Goal: Complete application form: Complete application form

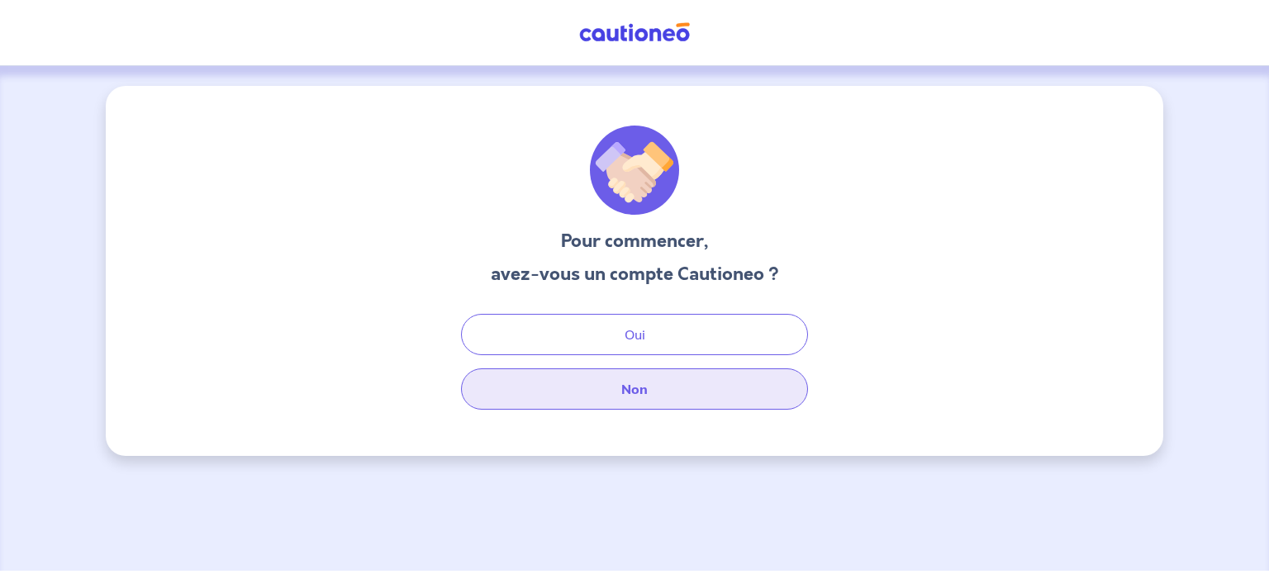
click at [615, 396] on button "Non" at bounding box center [634, 388] width 347 height 41
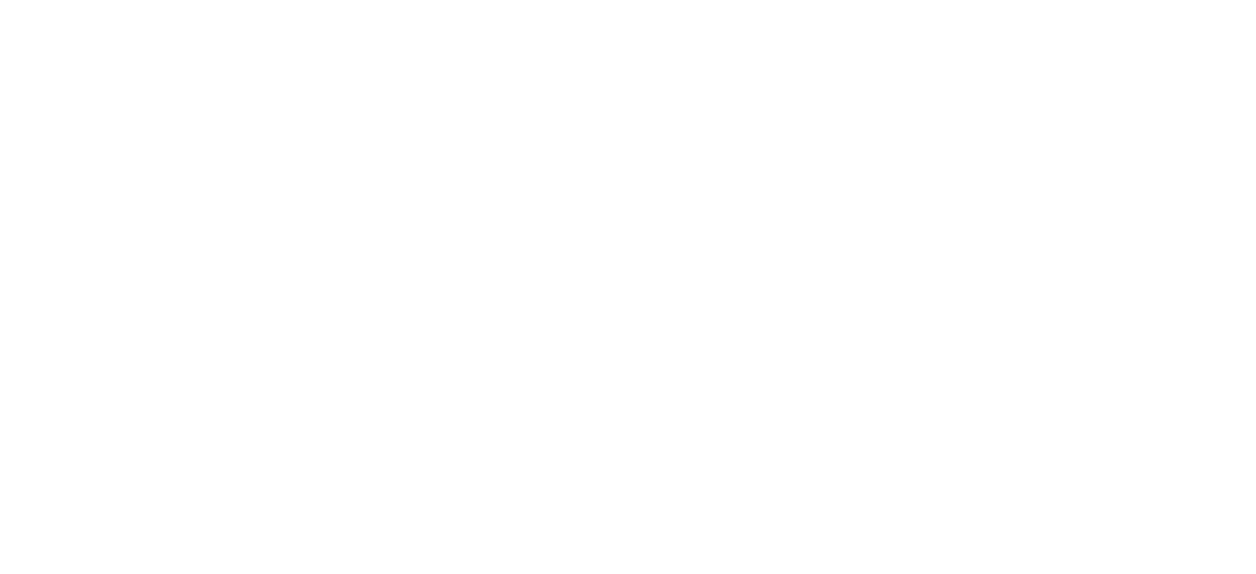
select select "FR"
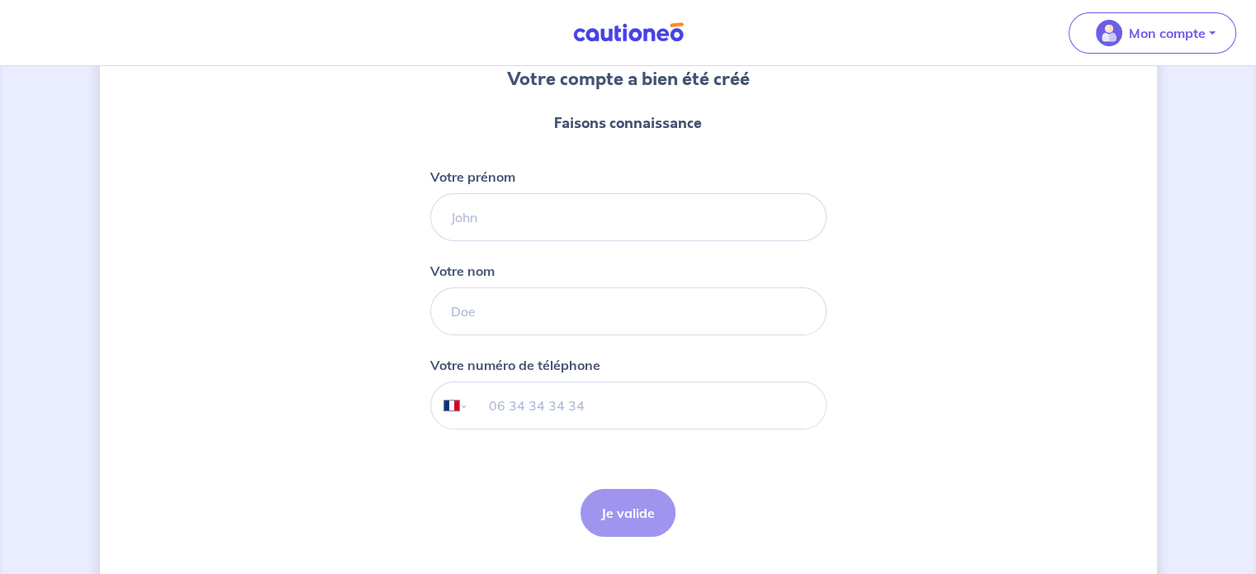
scroll to position [202, 0]
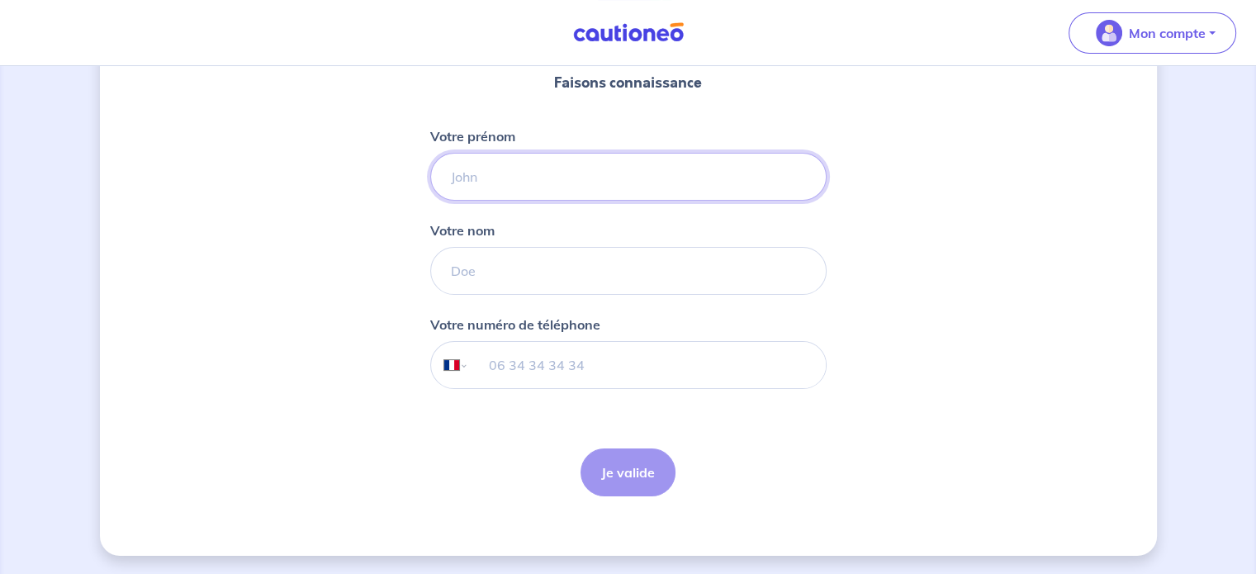
click at [453, 165] on input "Votre prénom" at bounding box center [628, 177] width 396 height 48
type input "[PERSON_NAME]"
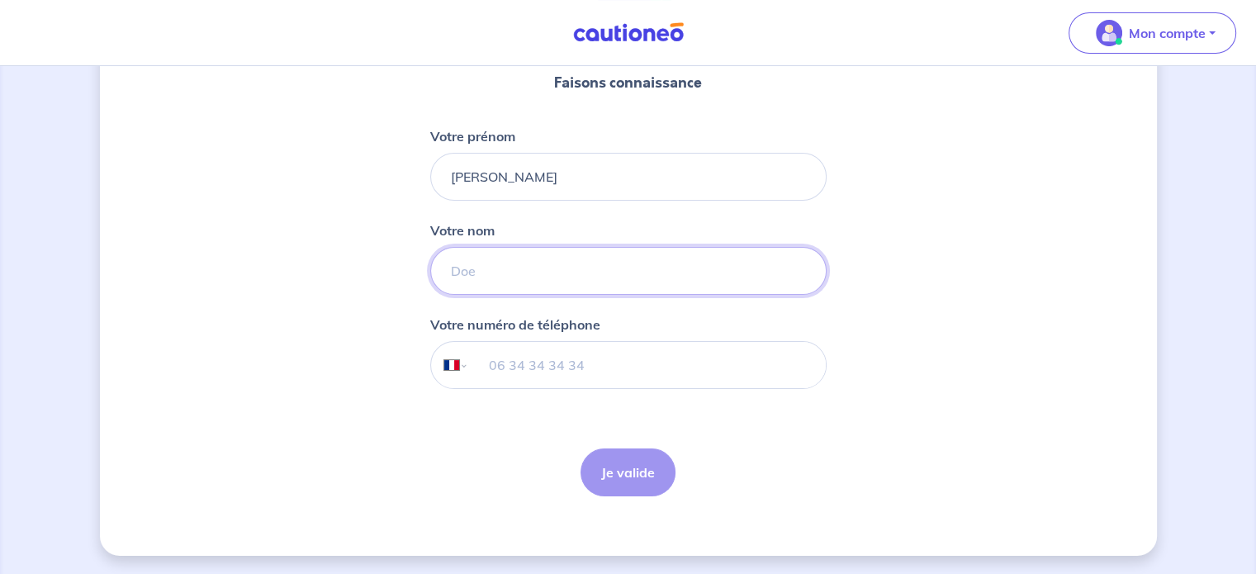
type input "PERRIN"
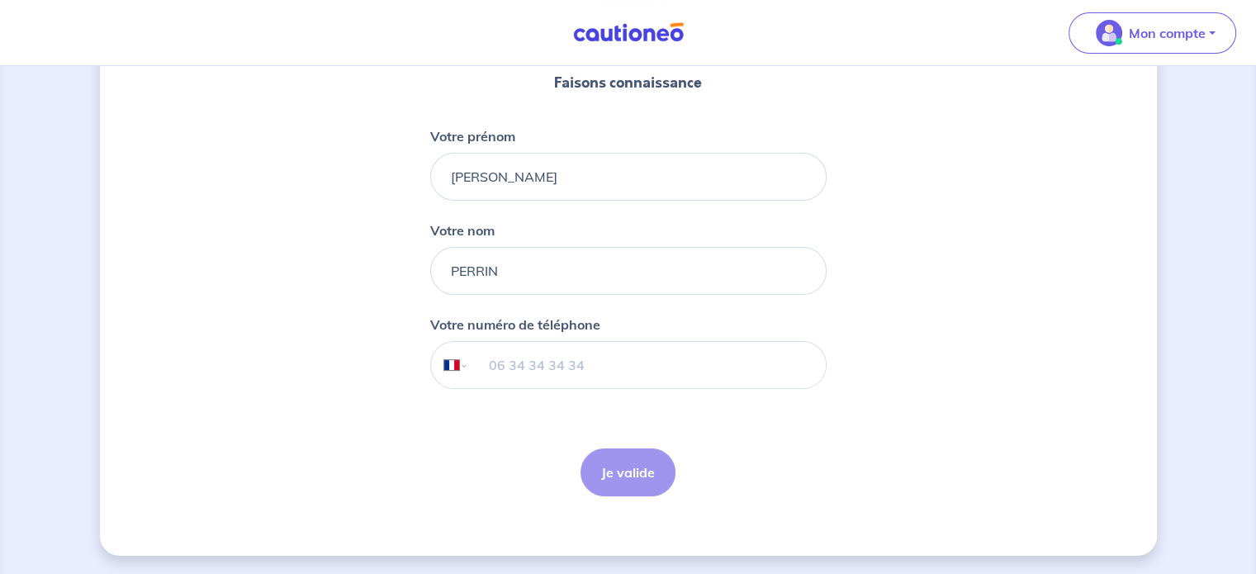
type input "06 82 25 63 48"
click at [638, 472] on button "Je valide" at bounding box center [628, 473] width 95 height 48
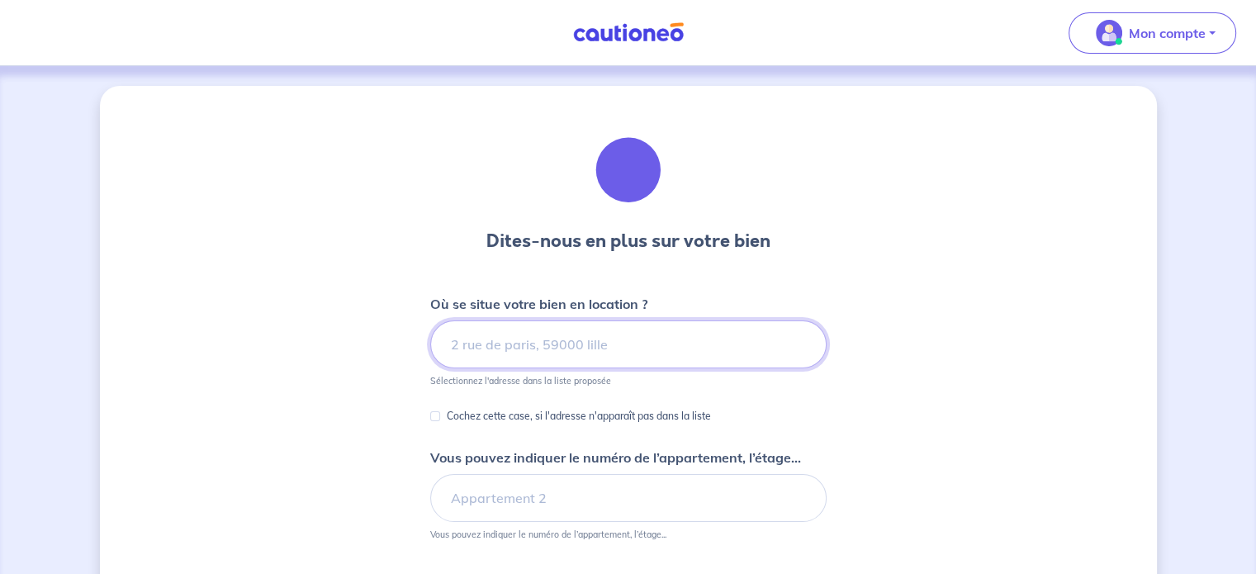
type input "7"
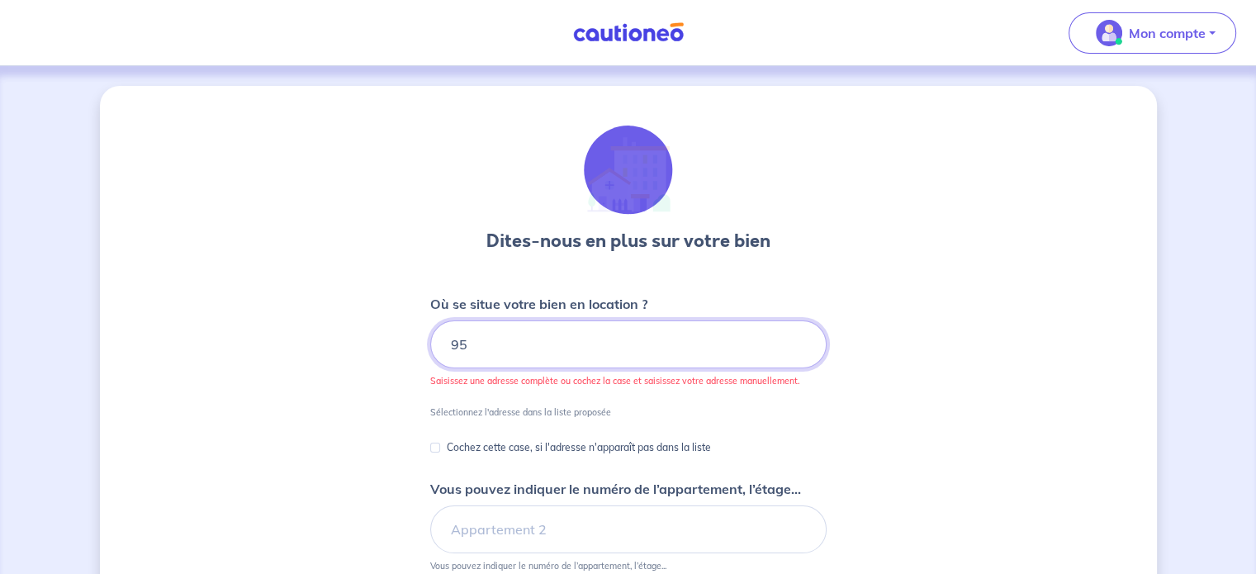
type input "9"
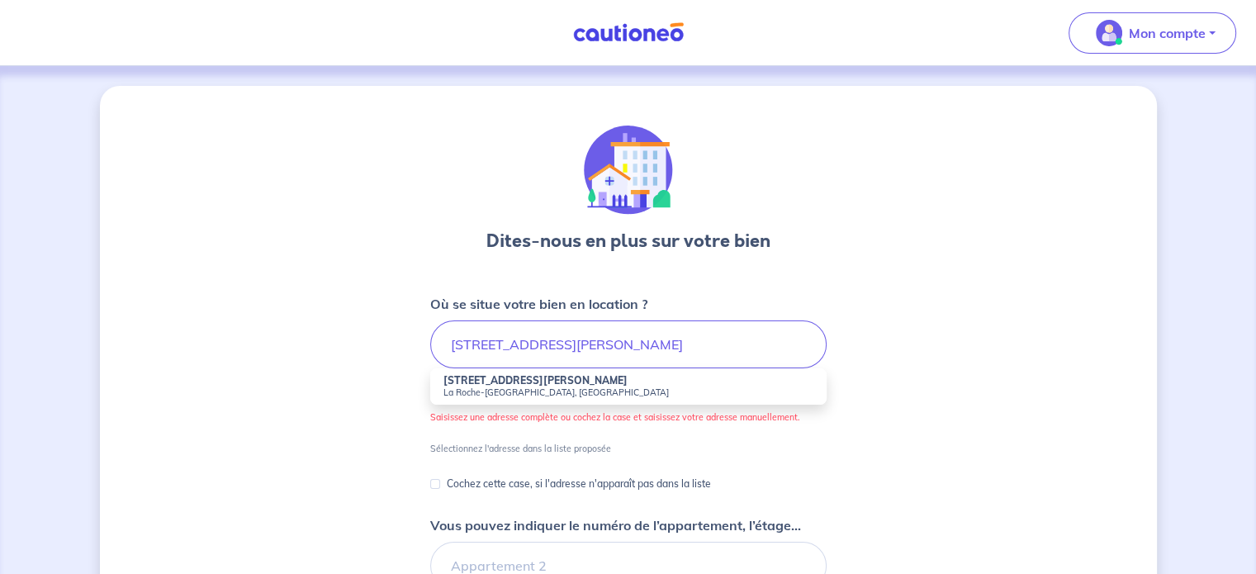
click at [471, 387] on small "La Roche-[GEOGRAPHIC_DATA], [GEOGRAPHIC_DATA]" at bounding box center [629, 393] width 370 height 12
type input "[STREET_ADDRESS][PERSON_NAME]"
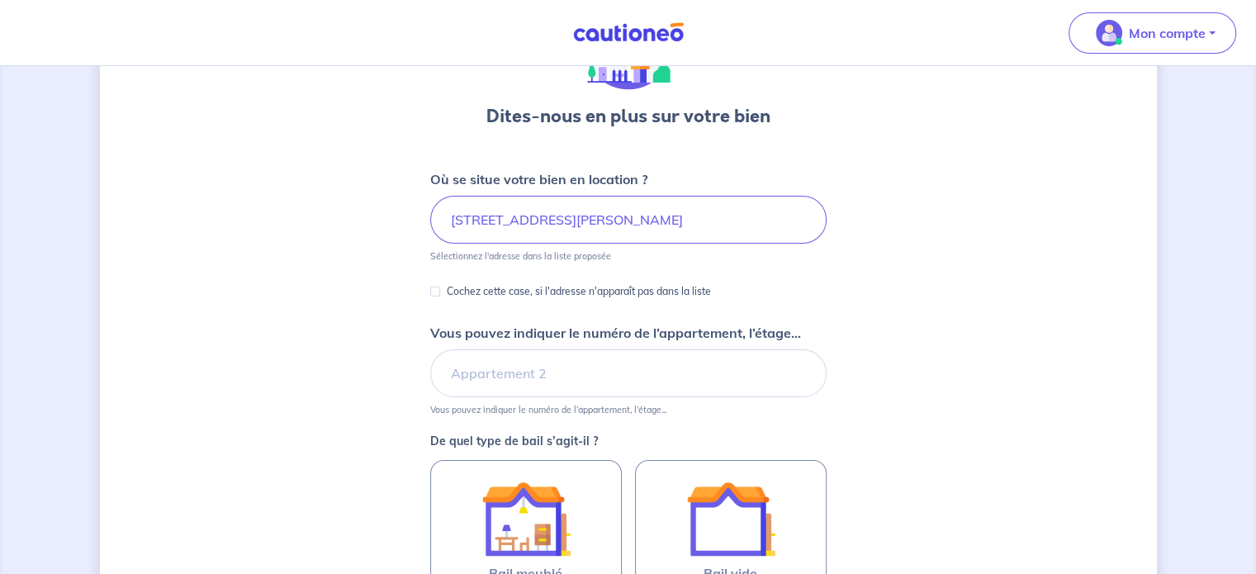
scroll to position [165, 0]
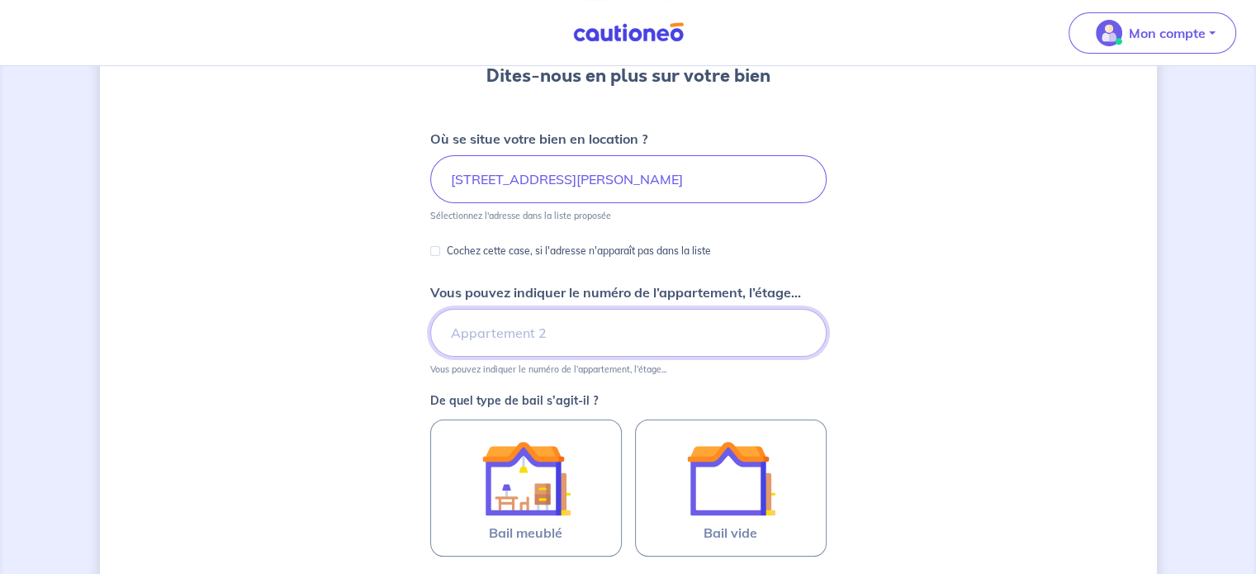
click at [461, 332] on input "Vous pouvez indiquer le numéro de l’appartement, l’étage..." at bounding box center [628, 333] width 396 height 48
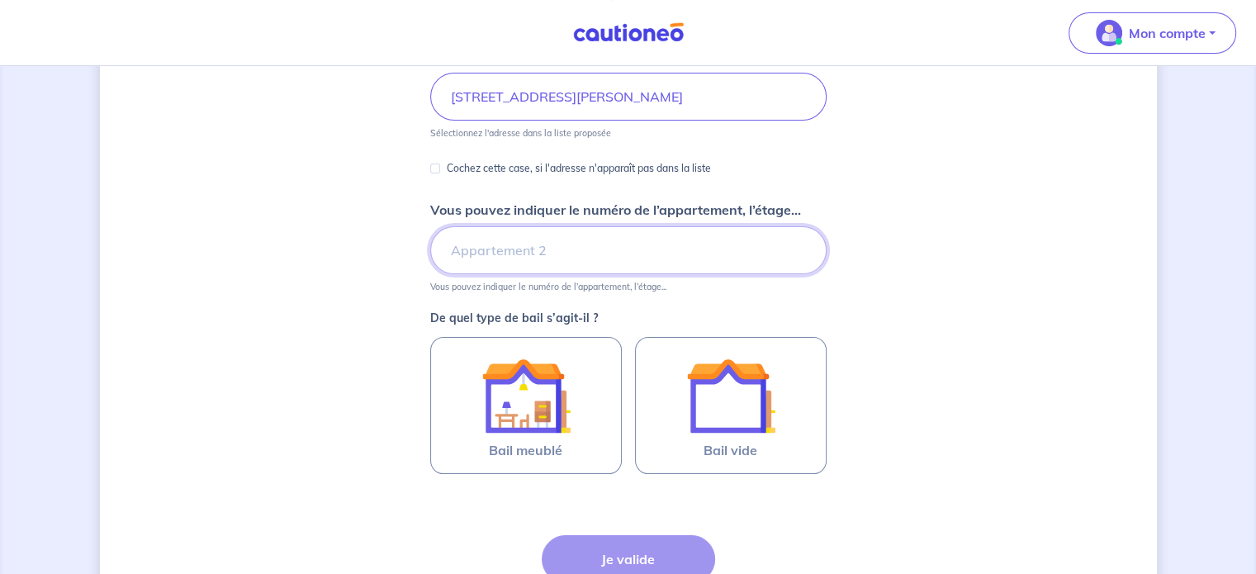
click at [476, 242] on input "Vous pouvez indiquer le numéro de l’appartement, l’étage..." at bounding box center [628, 250] width 396 height 48
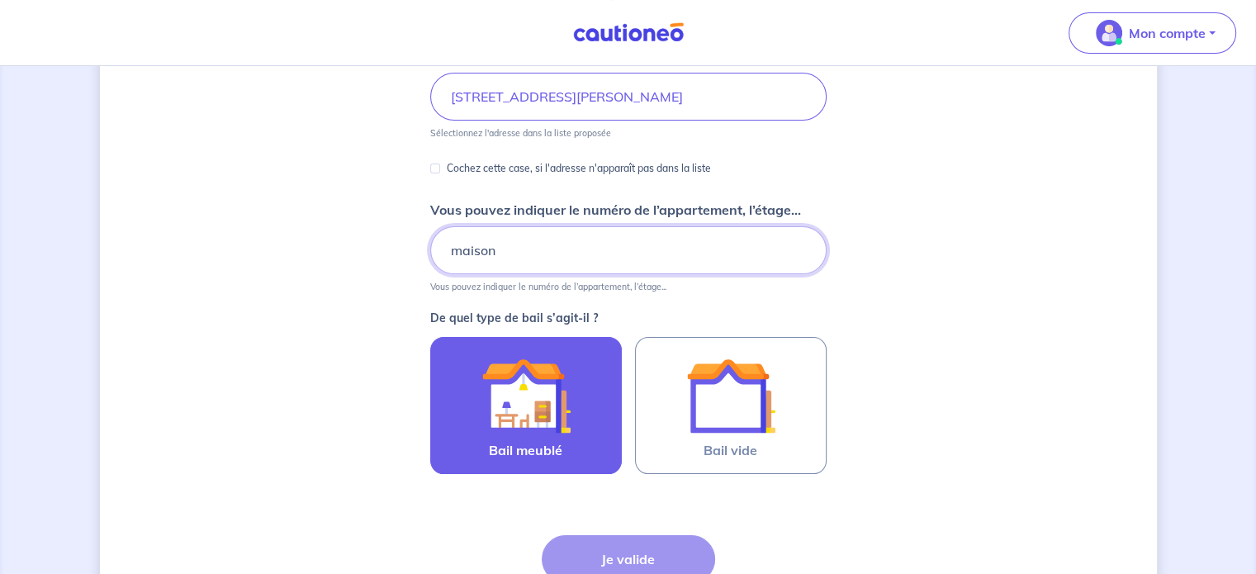
type input "maison"
click at [517, 401] on img at bounding box center [526, 395] width 89 height 89
click at [0, 0] on input "Bail meublé" at bounding box center [0, 0] width 0 height 0
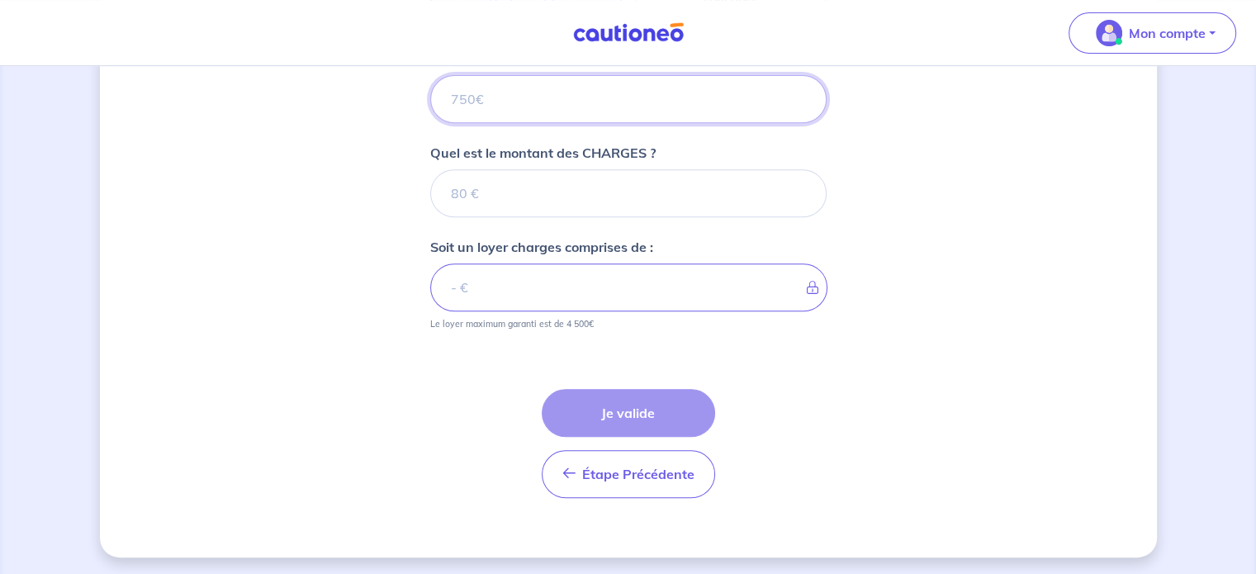
scroll to position [614, 0]
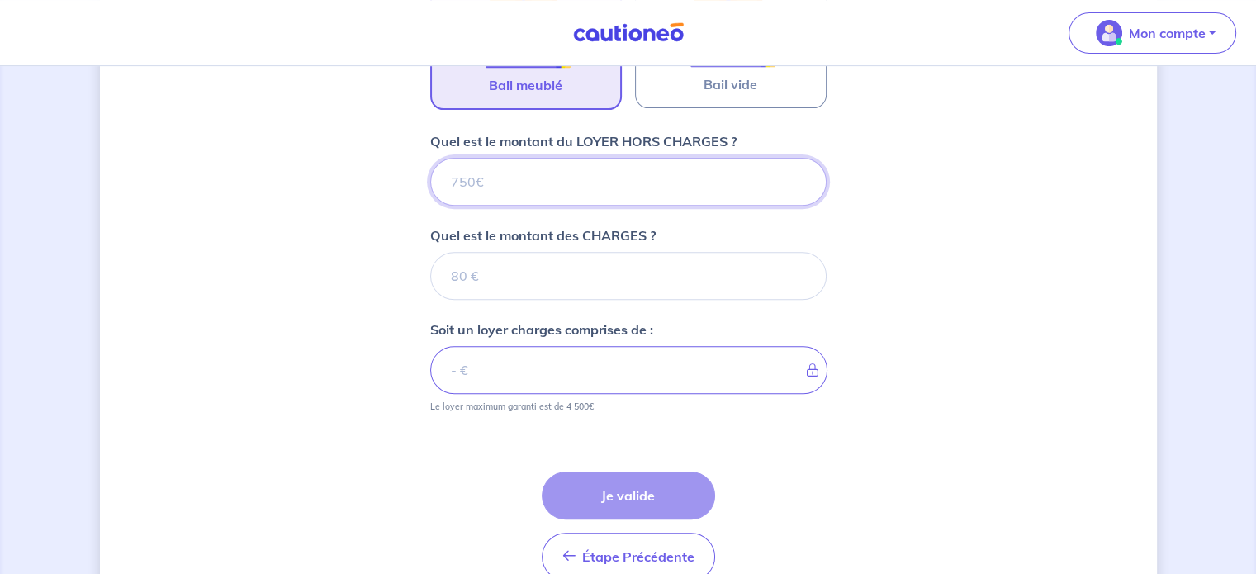
click at [542, 174] on input "Quel est le montant du LOYER HORS CHARGES ?" at bounding box center [628, 182] width 396 height 48
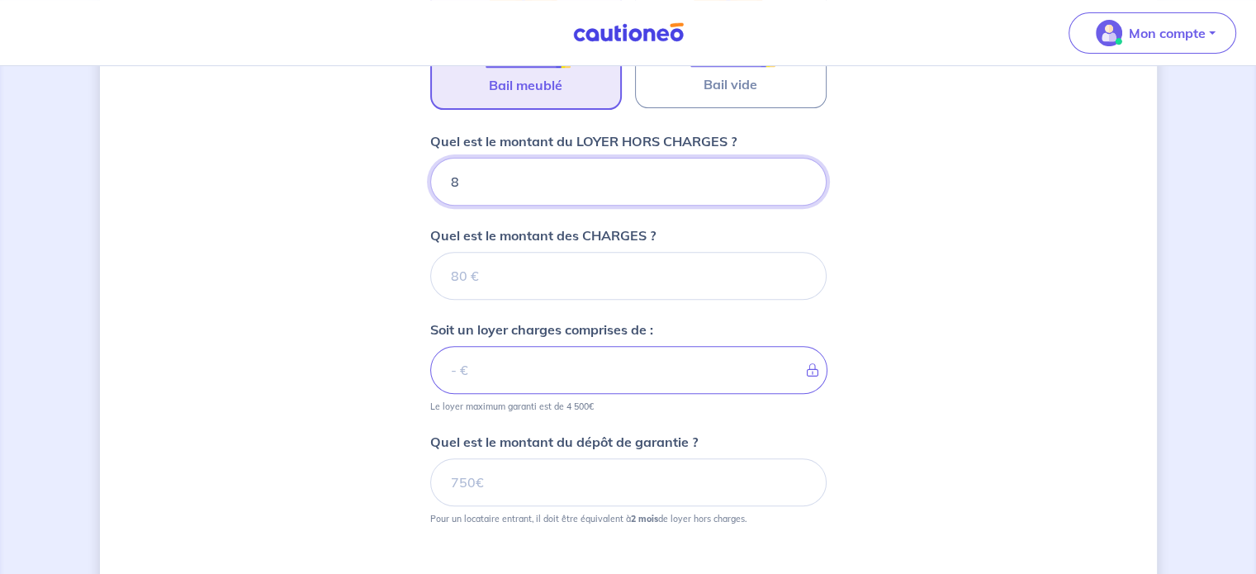
type input "85"
type input "850"
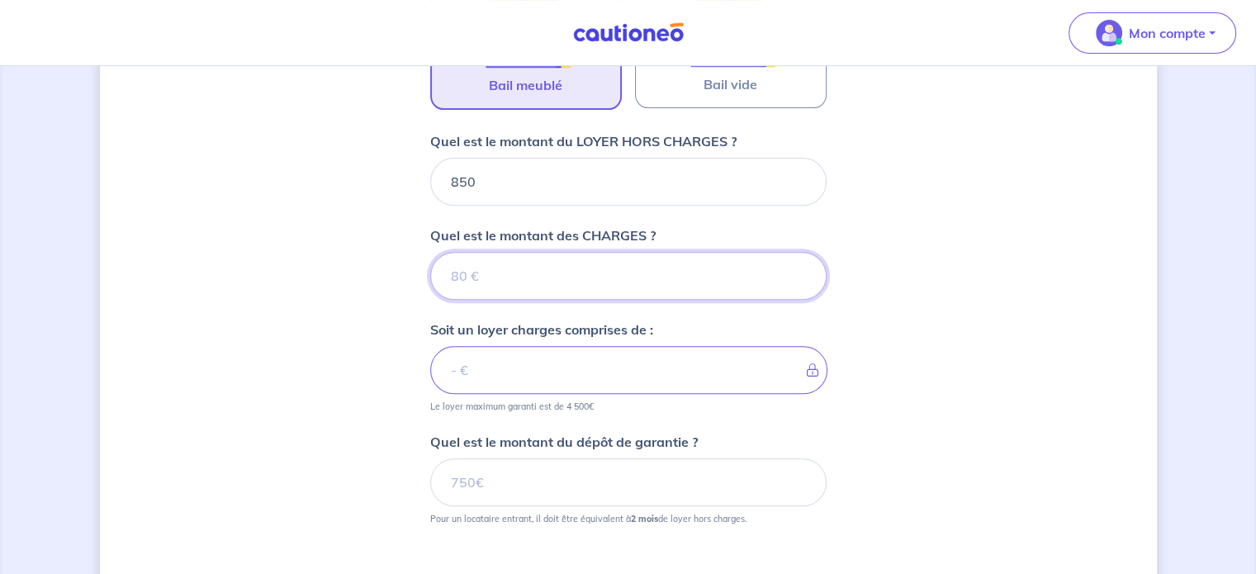
click at [519, 267] on input "Quel est le montant des CHARGES ?" at bounding box center [628, 276] width 396 height 48
type input "50"
type input "900"
type input "50"
click at [897, 338] on div "Dites-nous en plus sur votre bien Où se situe votre bien en location ? [STREET_…" at bounding box center [628, 112] width 1057 height 1280
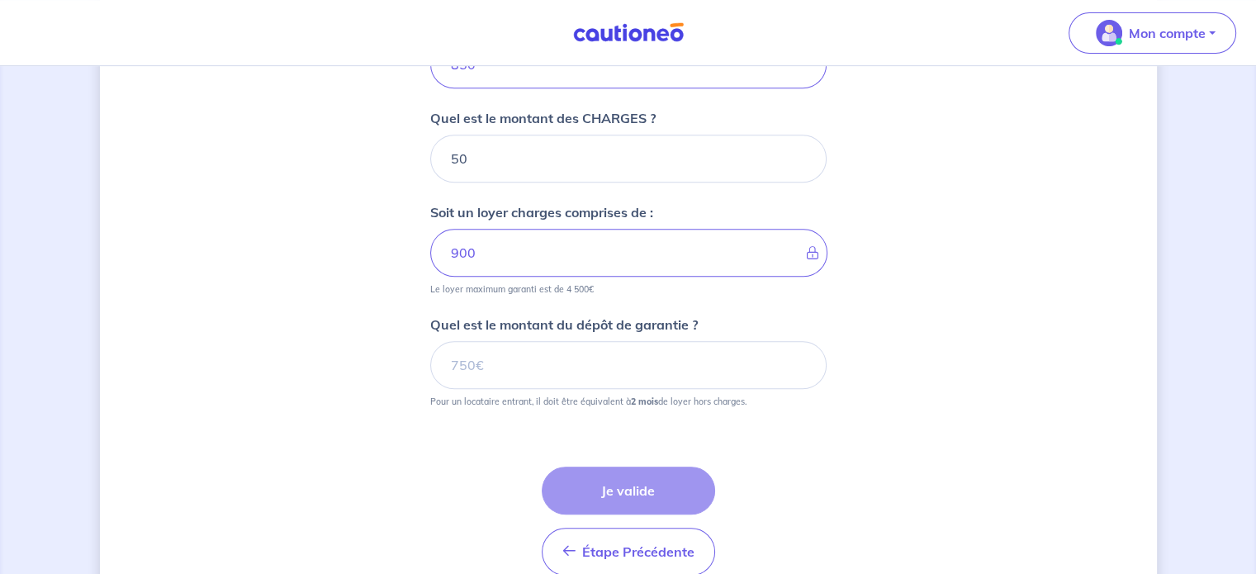
scroll to position [643, 0]
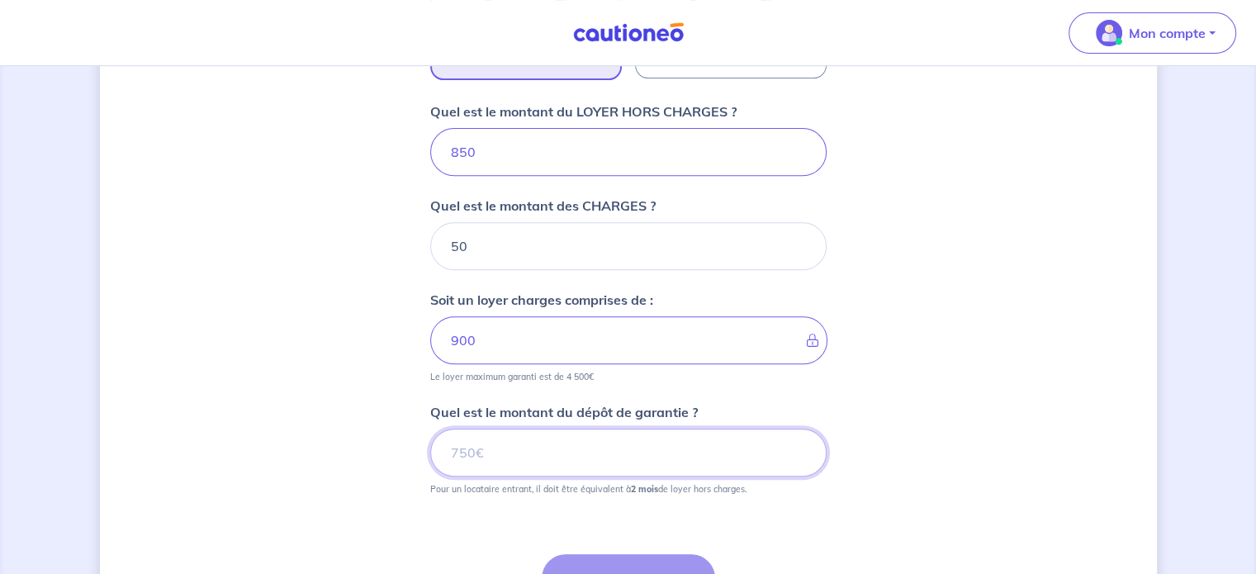
drag, startPoint x: 492, startPoint y: 445, endPoint x: 450, endPoint y: 449, distance: 42.3
click at [450, 449] on input "Quel est le montant du dépôt de garantie ?" at bounding box center [628, 453] width 396 height 48
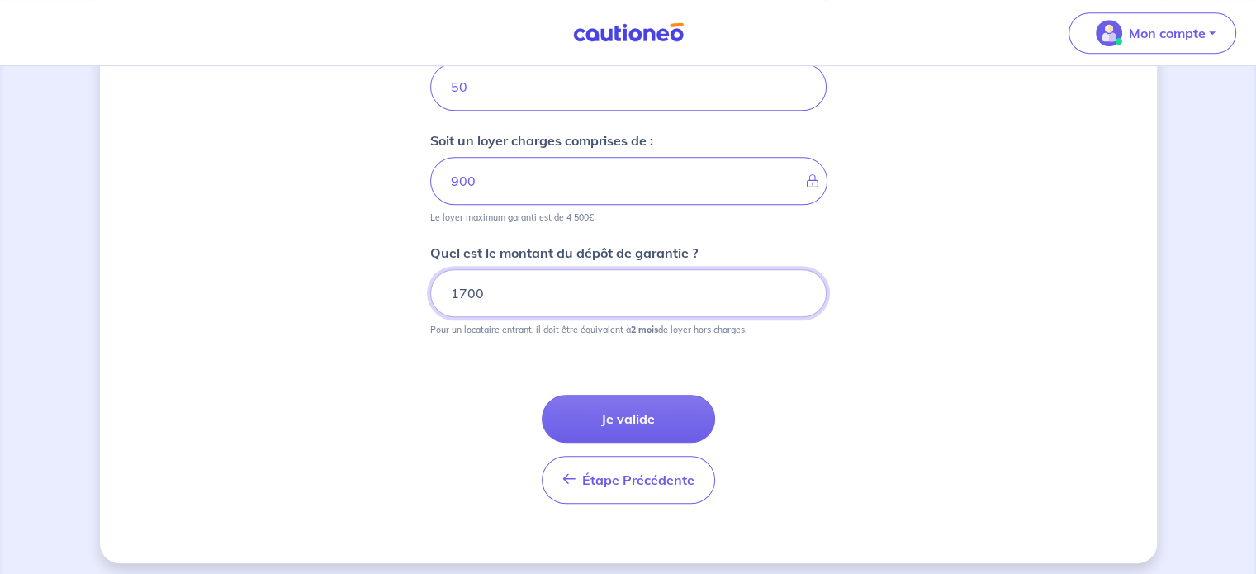
scroll to position [809, 0]
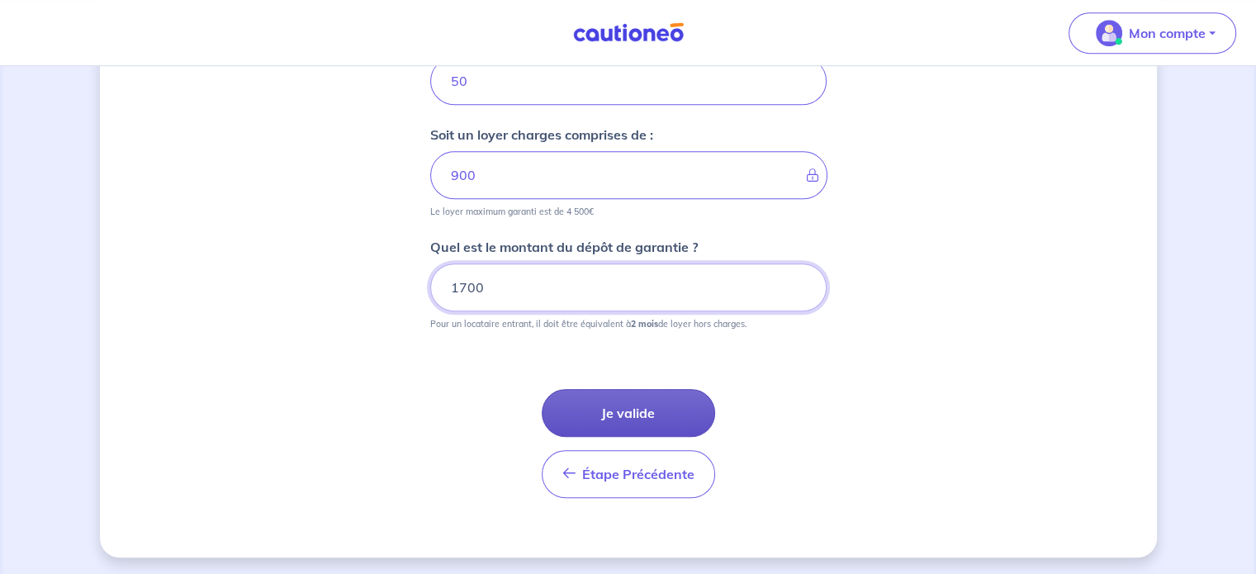
type input "1700"
click at [618, 401] on button "Je valide" at bounding box center [628, 413] width 173 height 48
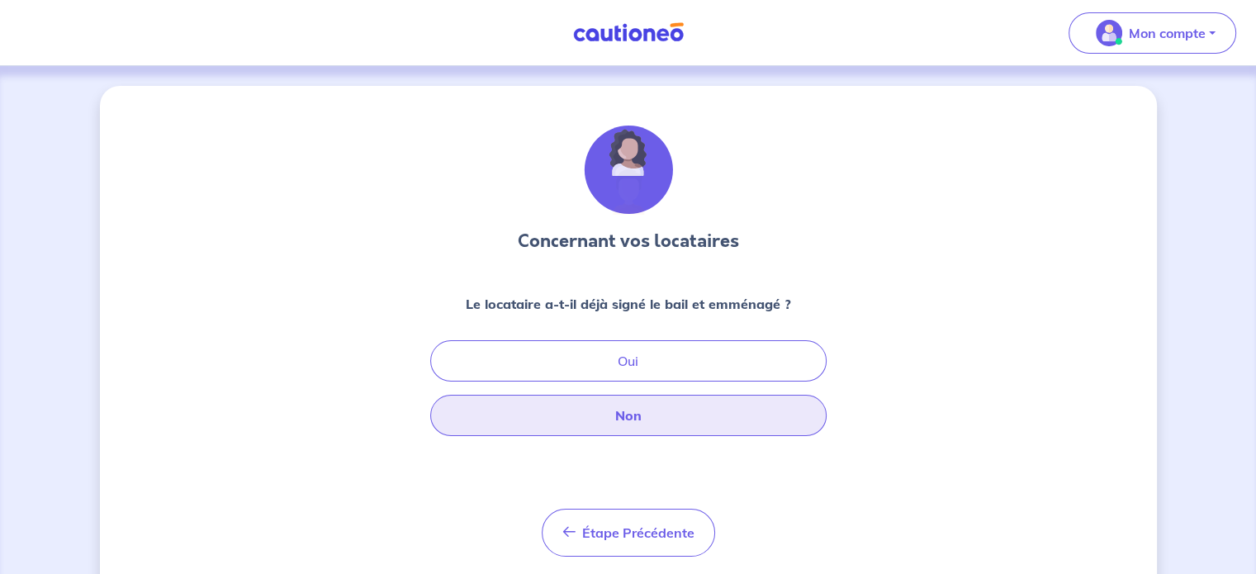
click at [672, 420] on button "Non" at bounding box center [628, 415] width 396 height 41
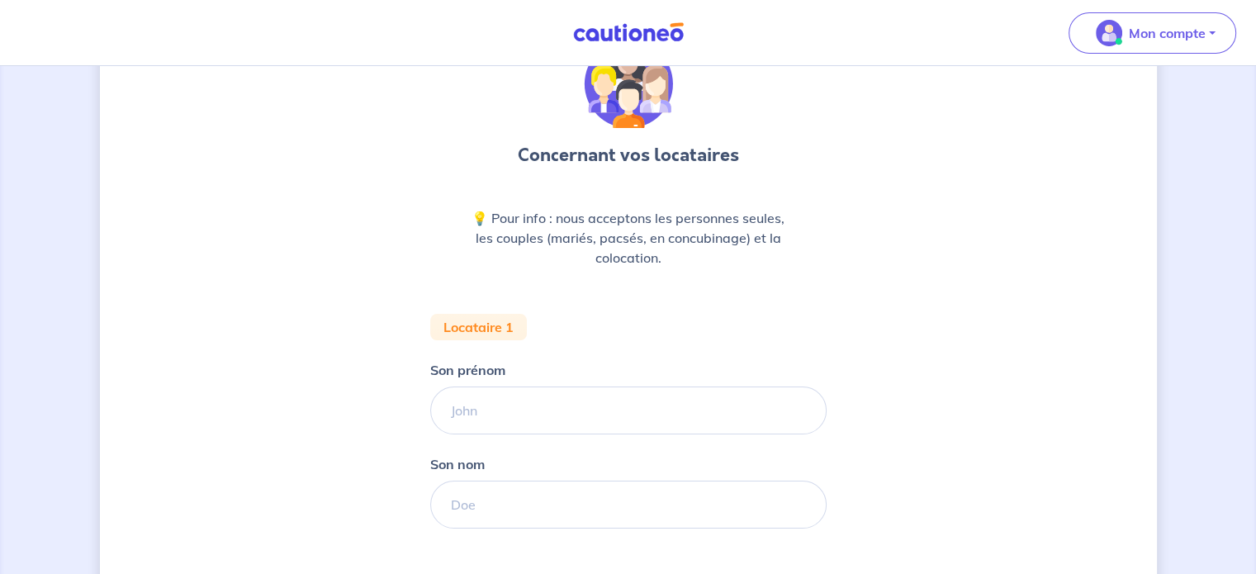
scroll to position [165, 0]
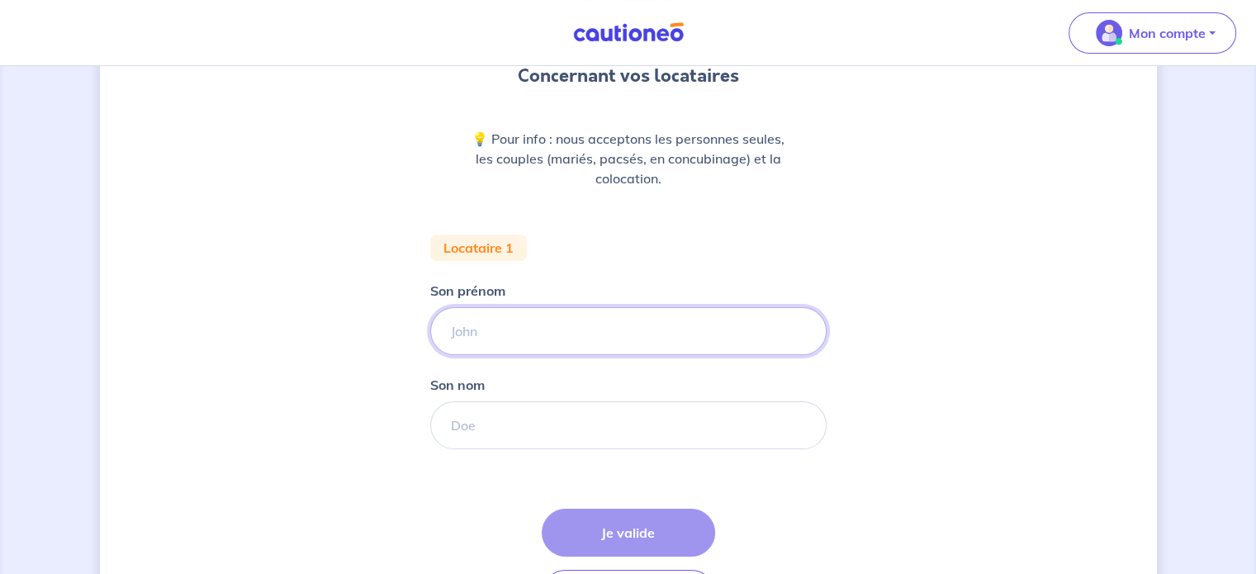
click at [521, 326] on input "Son prénom" at bounding box center [628, 331] width 396 height 48
type input "margaux"
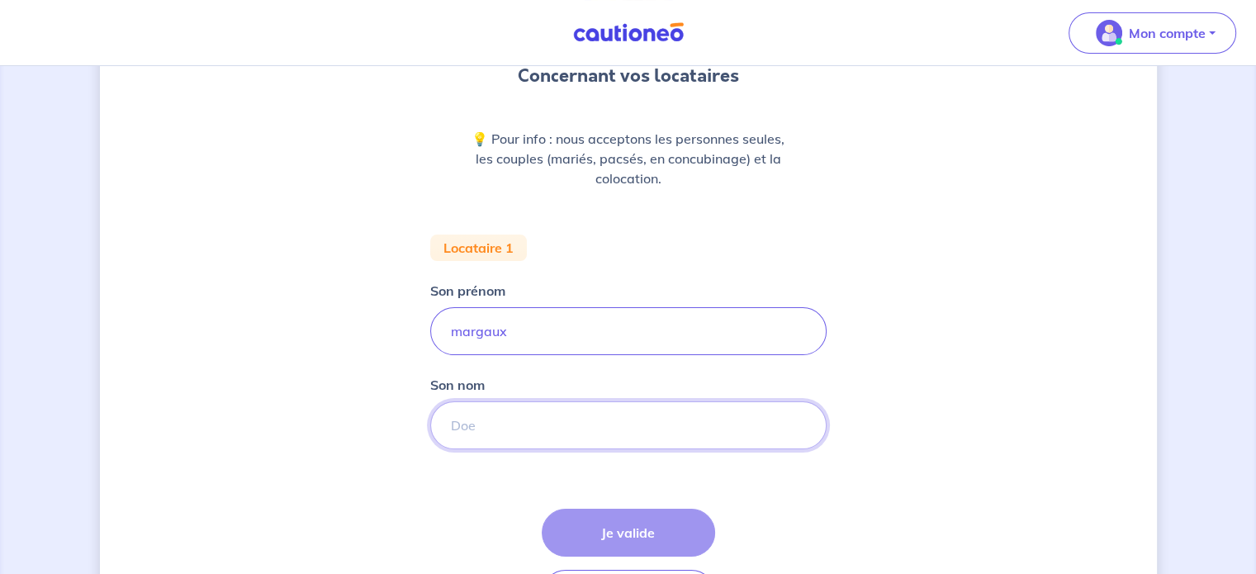
click at [498, 415] on input "Son nom" at bounding box center [628, 425] width 396 height 48
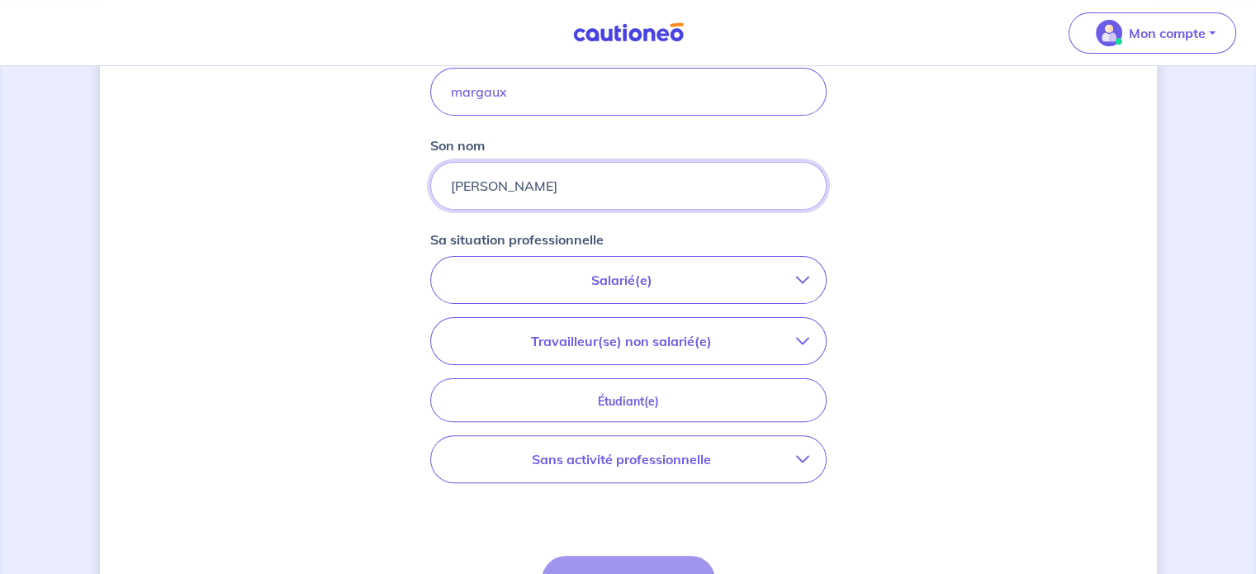
scroll to position [413, 0]
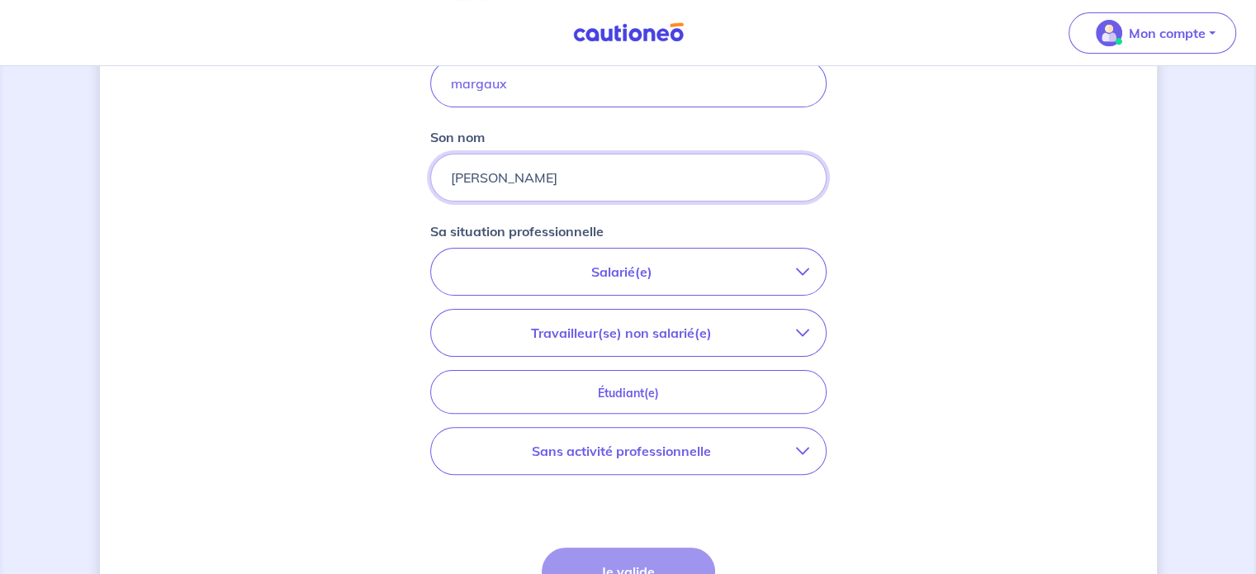
type input "[PERSON_NAME]"
click at [705, 273] on p "Salarié(e)" at bounding box center [622, 272] width 349 height 20
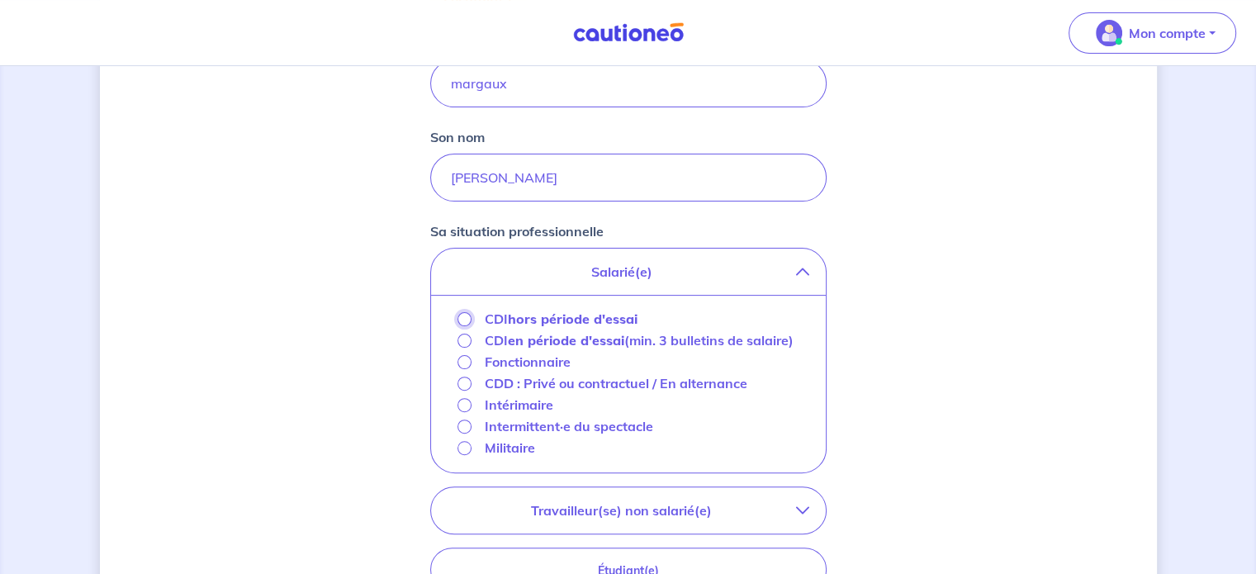
click at [460, 316] on input "CDI hors période d'essai" at bounding box center [465, 319] width 14 height 14
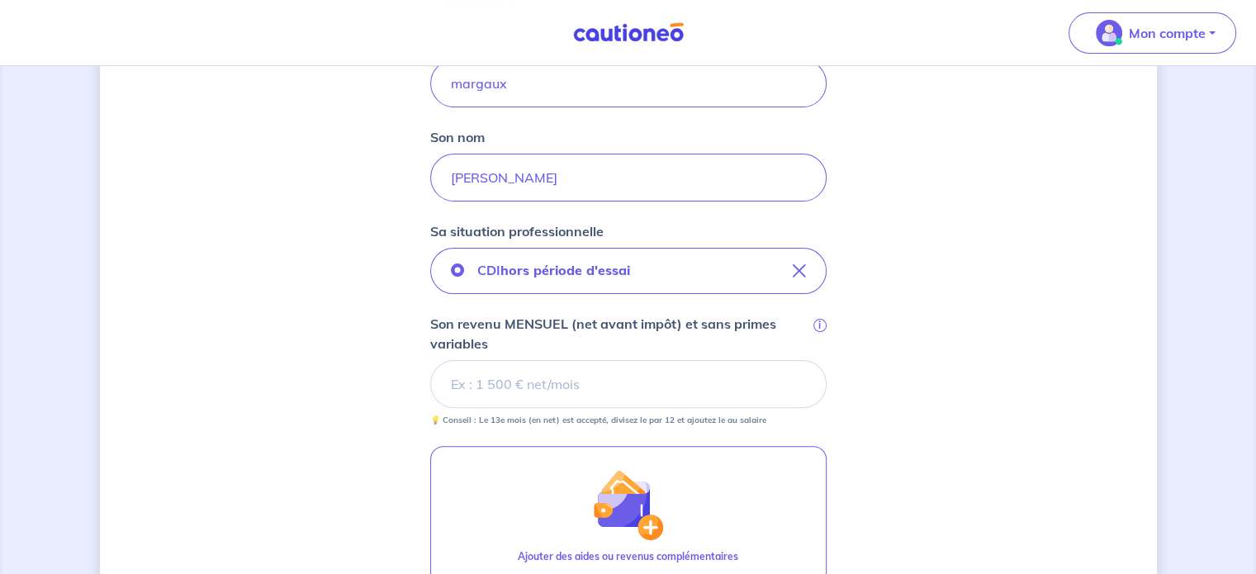
click at [548, 381] on input "Son revenu MENSUEL (net avant impôt) et sans primes variables i" at bounding box center [628, 384] width 396 height 48
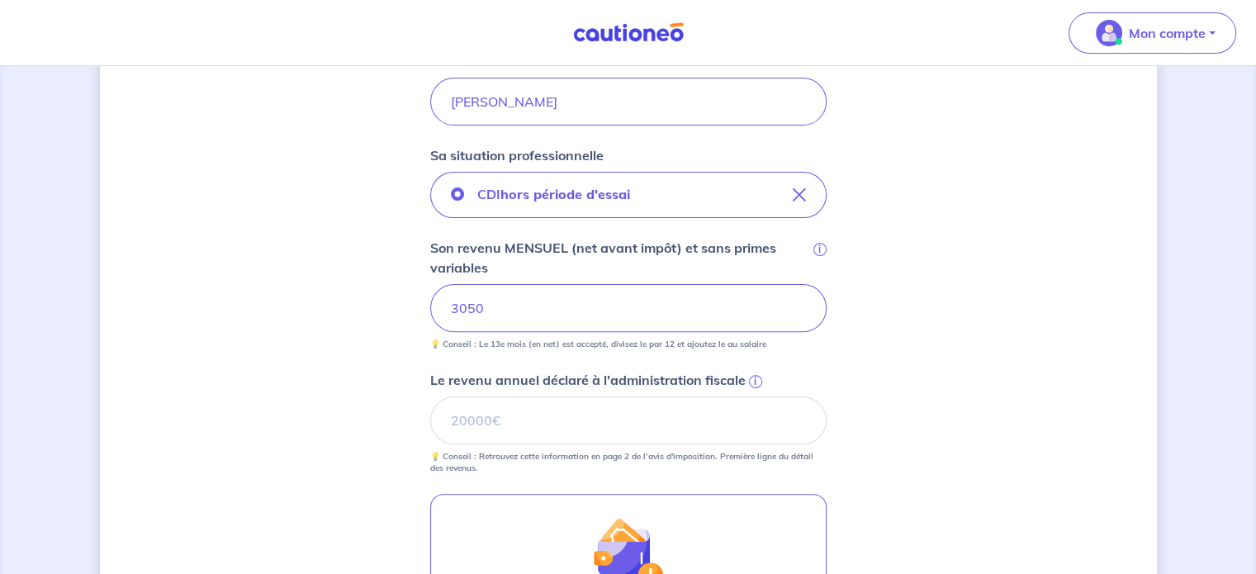
scroll to position [661, 0]
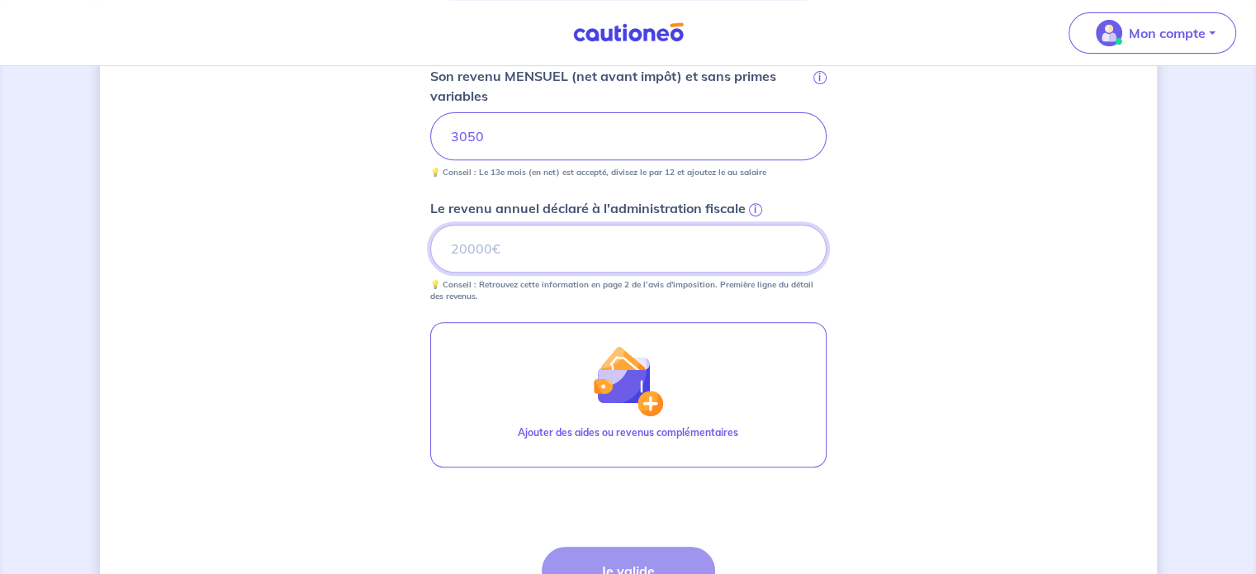
click at [492, 247] on input "Le revenu annuel déclaré à l'administration fiscale i" at bounding box center [628, 249] width 396 height 48
type input "39000"
click at [904, 295] on div "Concernant vos locataires 💡 Pour info : nous acceptons les personnes seules, le…" at bounding box center [628, 70] width 1057 height 1290
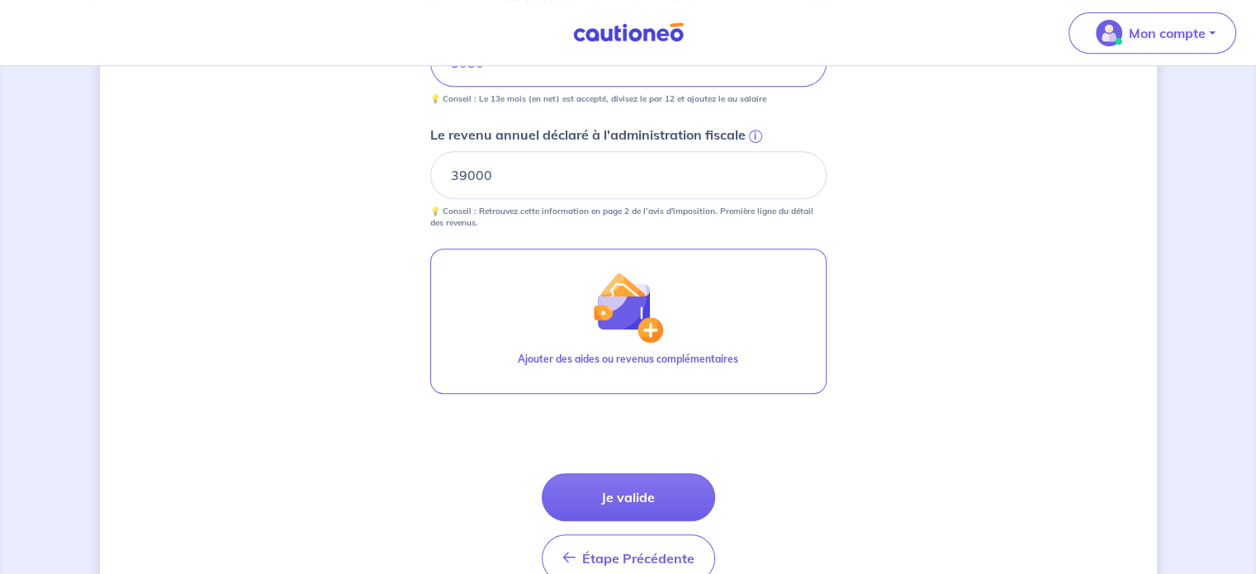
scroll to position [819, 0]
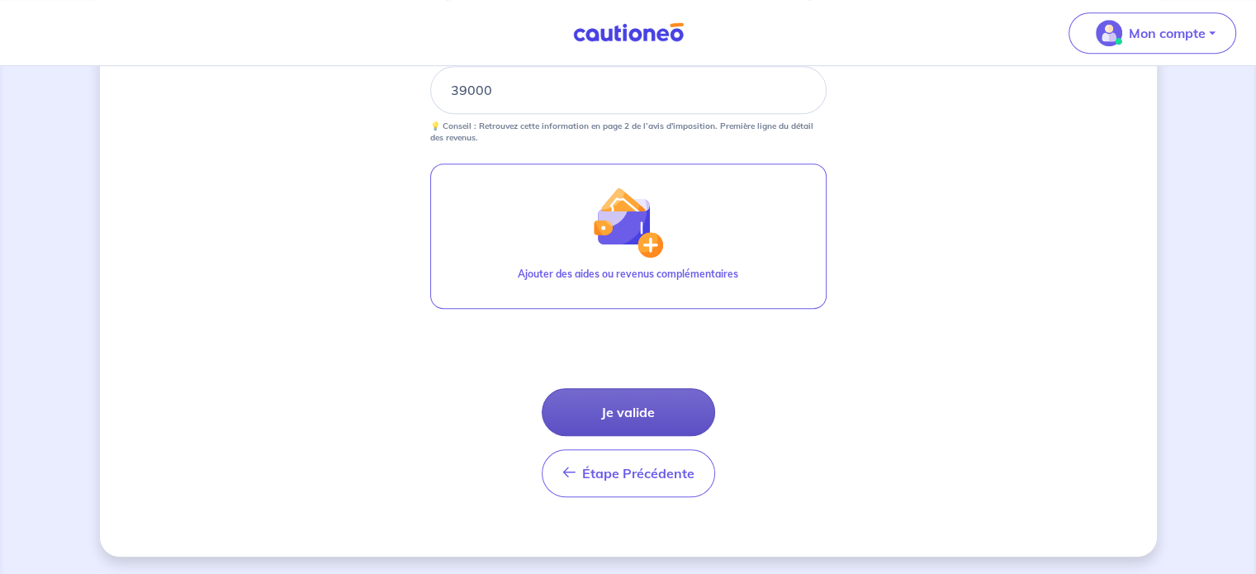
click at [618, 403] on button "Je valide" at bounding box center [628, 412] width 173 height 48
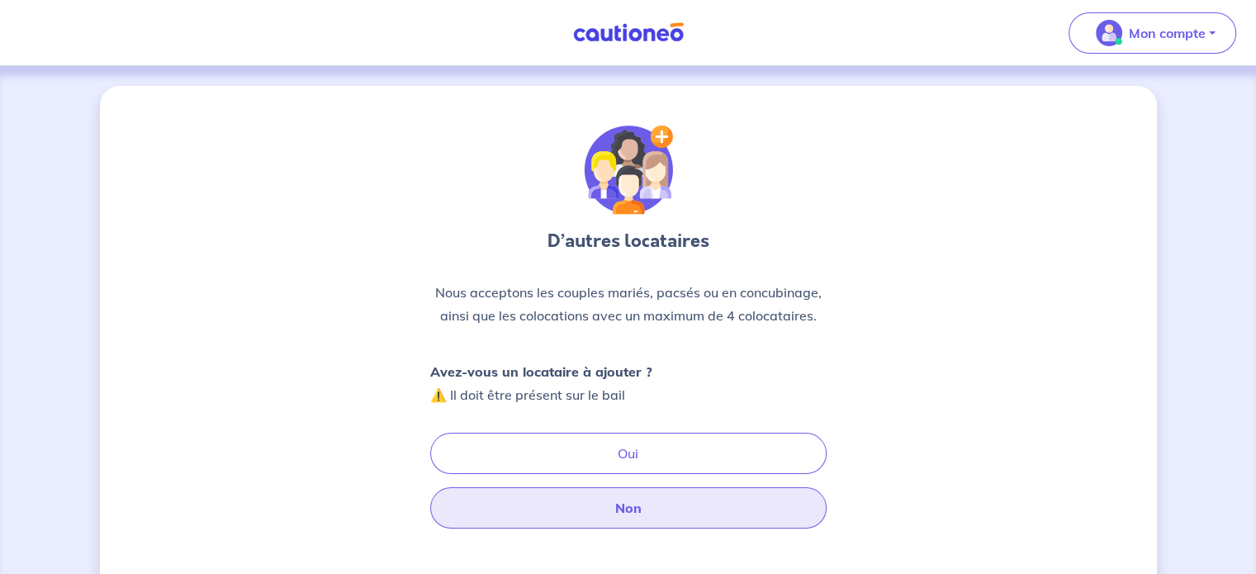
click at [631, 502] on button "Non" at bounding box center [628, 507] width 396 height 41
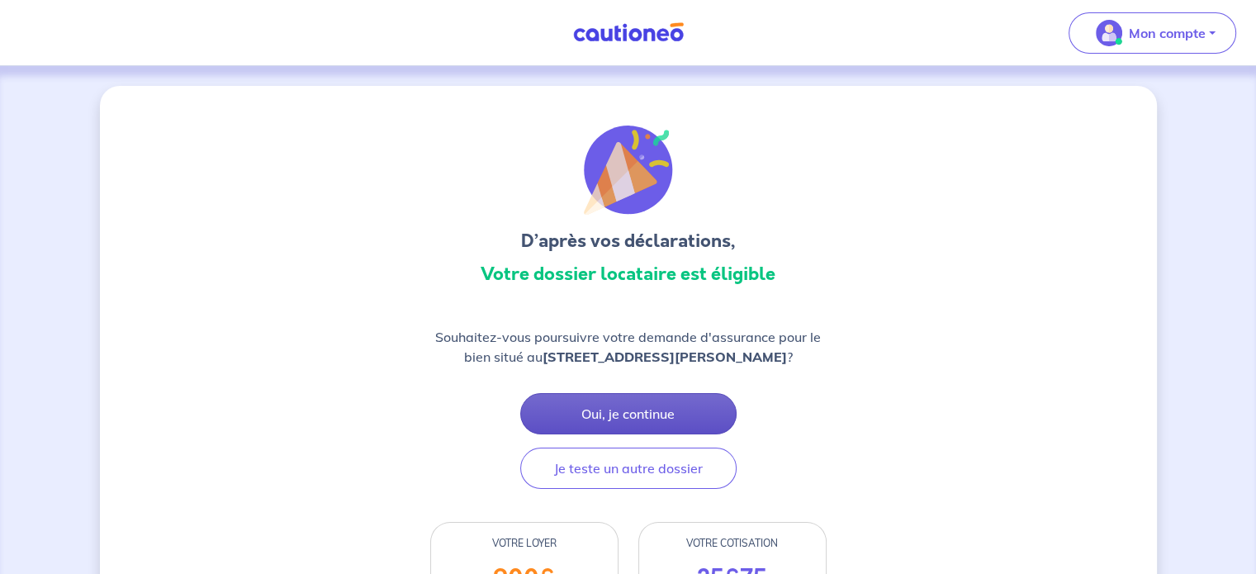
click at [667, 401] on button "Oui, je continue" at bounding box center [628, 413] width 216 height 41
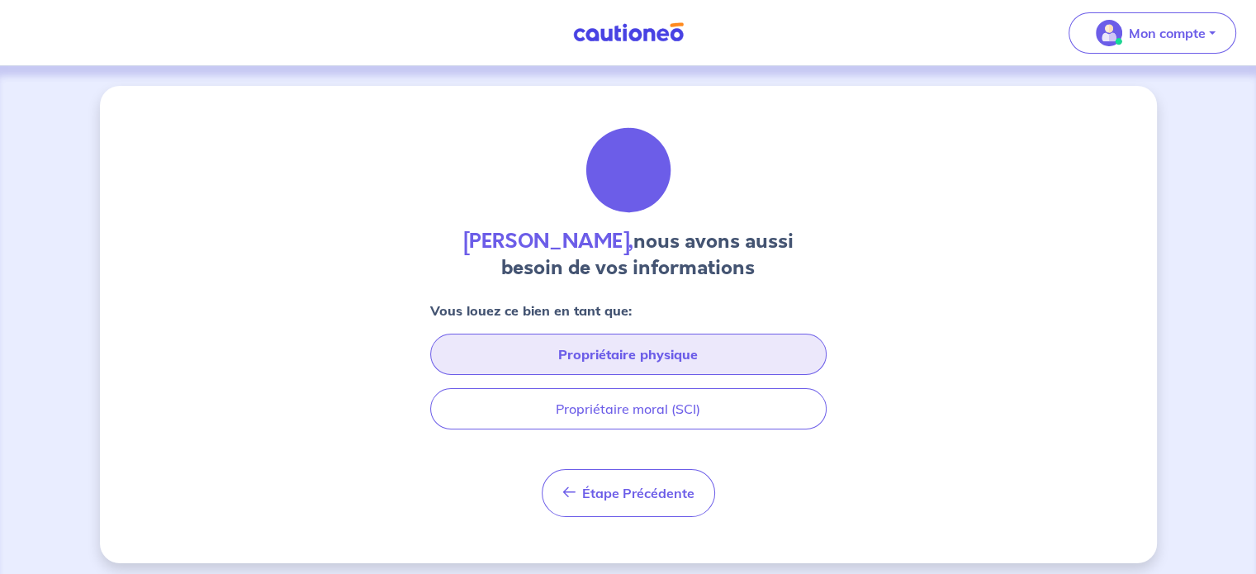
click at [620, 358] on button "Propriétaire physique" at bounding box center [628, 354] width 396 height 41
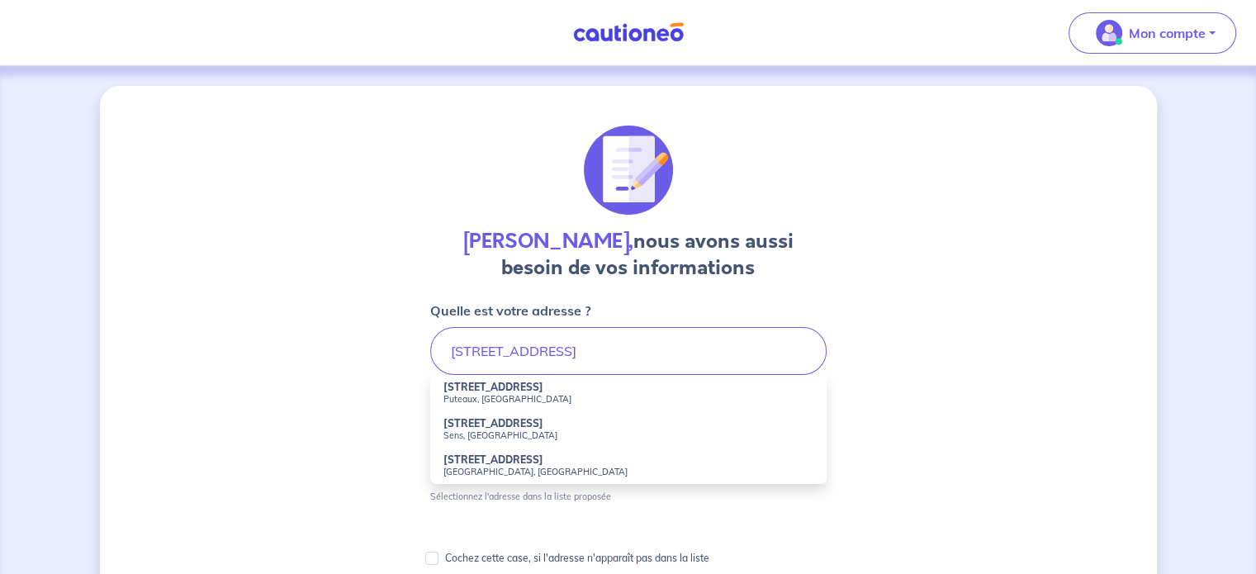
click at [480, 401] on small "Puteaux, [GEOGRAPHIC_DATA]" at bounding box center [629, 399] width 370 height 12
type input "[STREET_ADDRESS]"
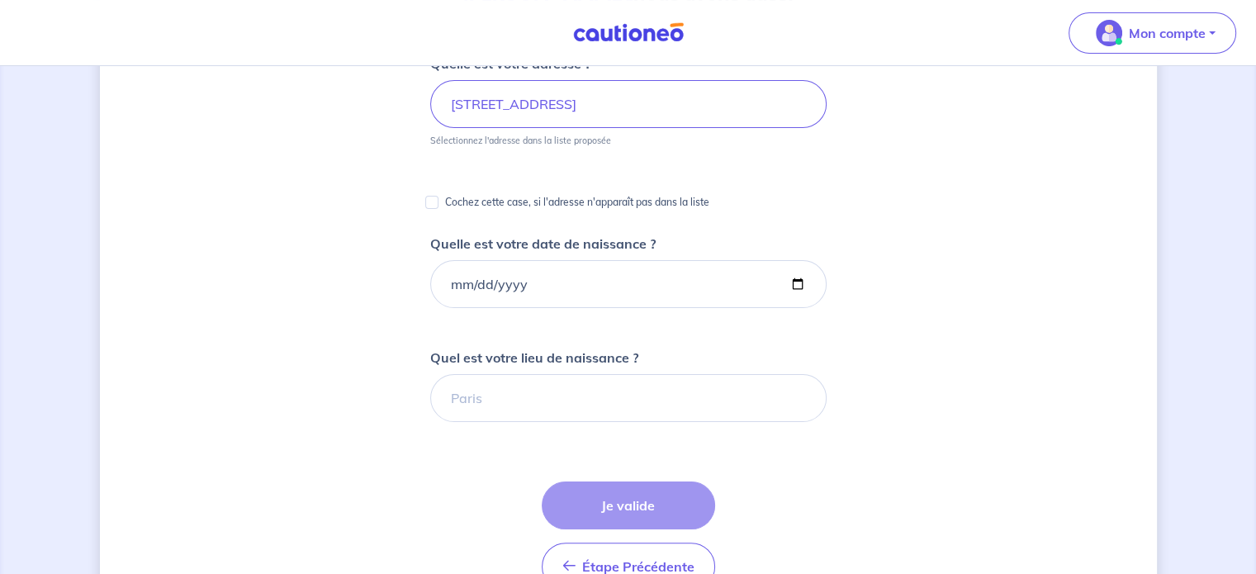
scroll to position [248, 0]
click at [444, 283] on input "Quelle est votre date de naissance ?" at bounding box center [628, 283] width 396 height 48
type input "[DATE]"
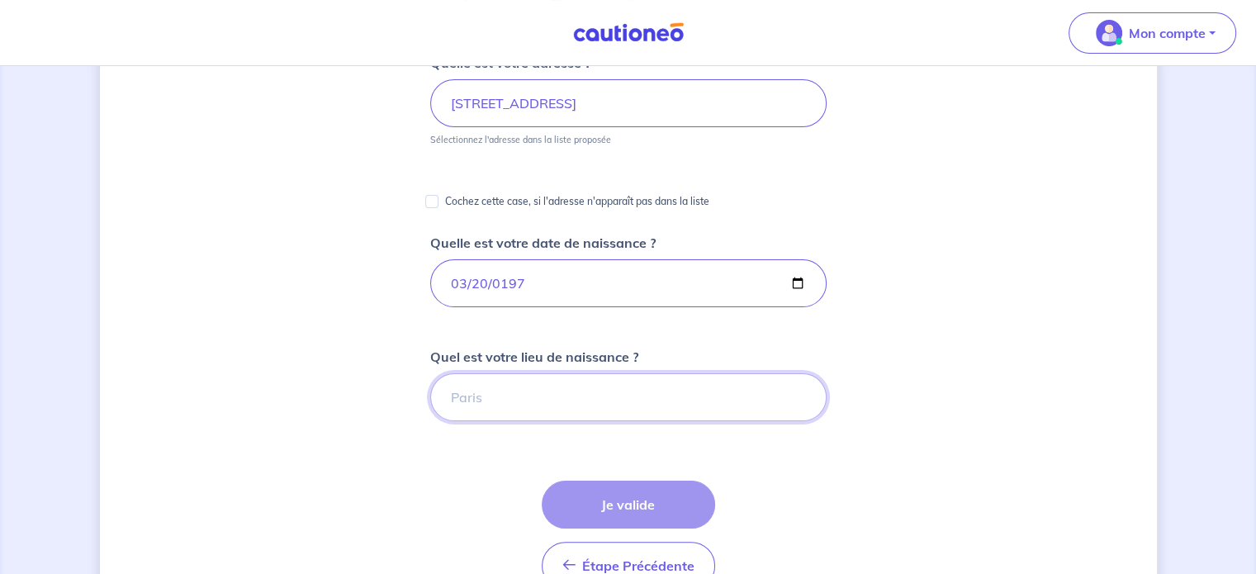
click at [513, 404] on input "Quel est votre lieu de naissance ?" at bounding box center [628, 397] width 396 height 48
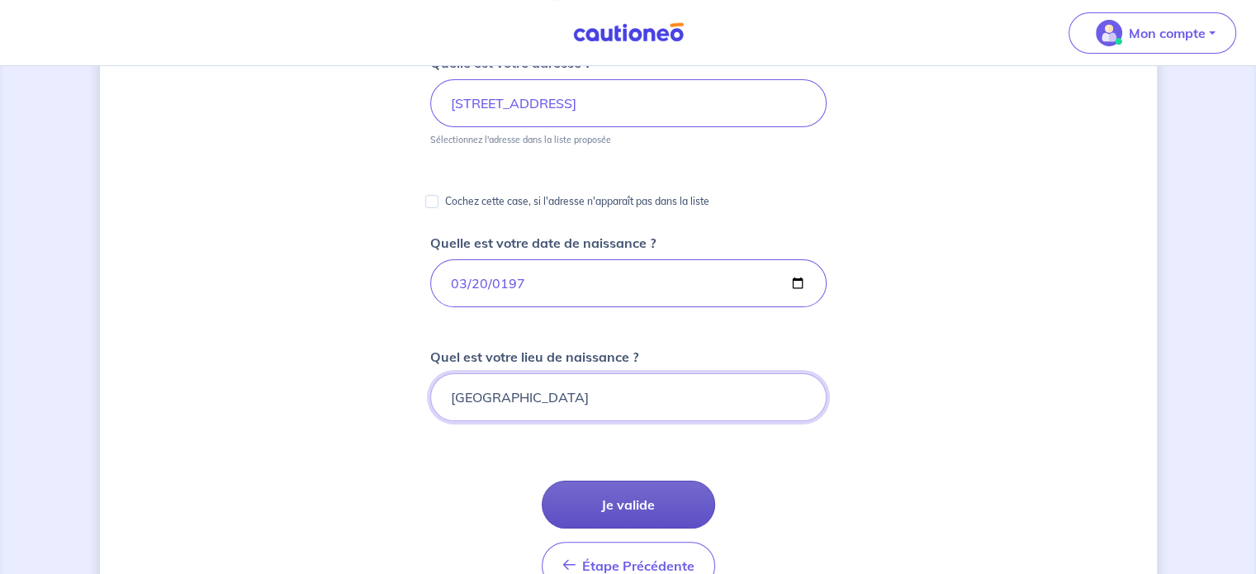
type input "[GEOGRAPHIC_DATA]"
click at [634, 491] on button "Je valide" at bounding box center [628, 505] width 173 height 48
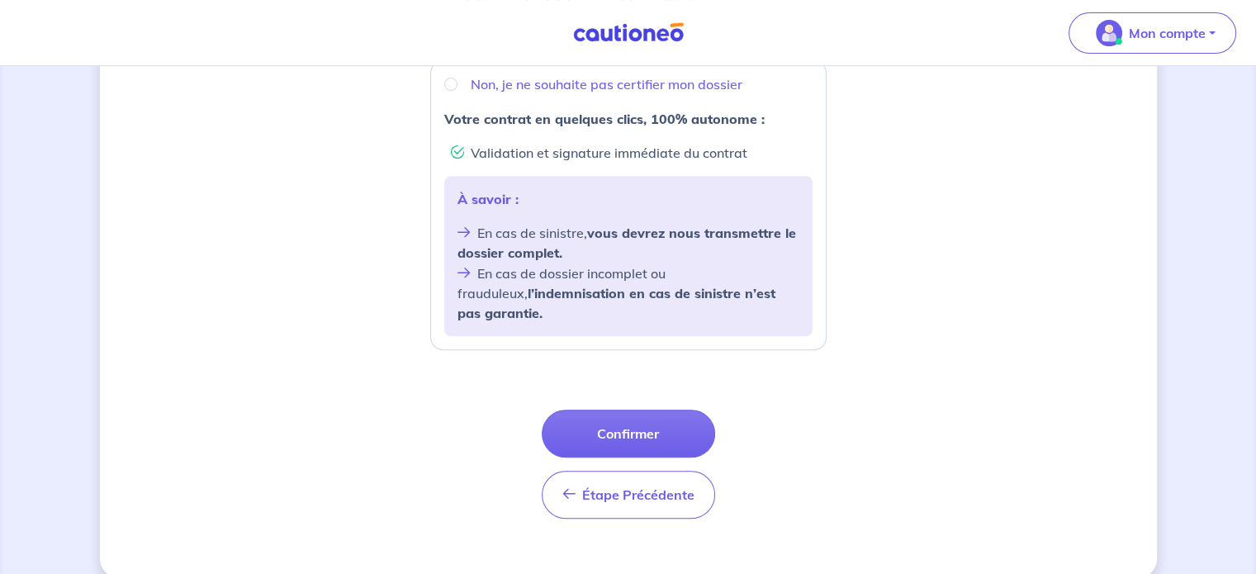
scroll to position [661, 0]
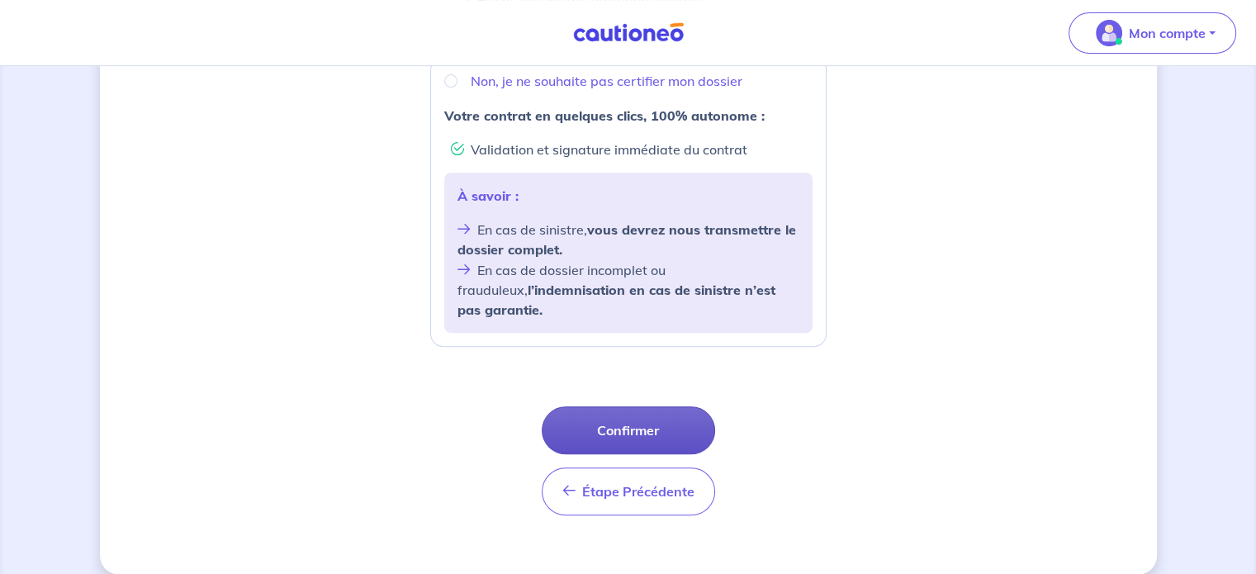
click at [618, 416] on button "Confirmer" at bounding box center [628, 430] width 173 height 48
click at [634, 411] on button "Confirmer" at bounding box center [628, 430] width 173 height 48
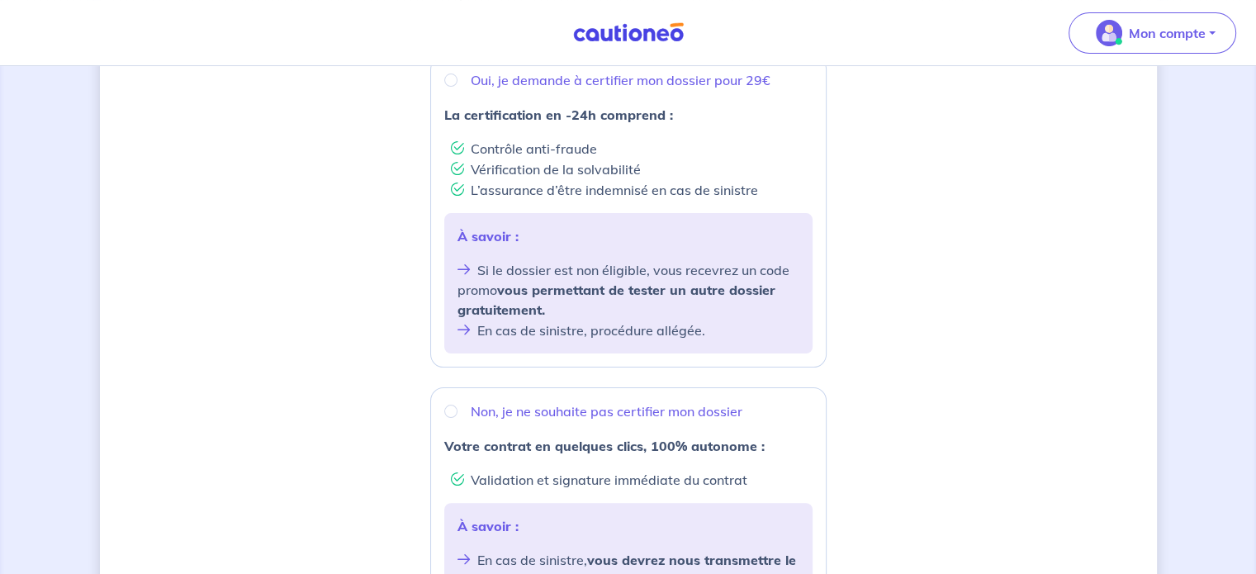
scroll to position [248, 0]
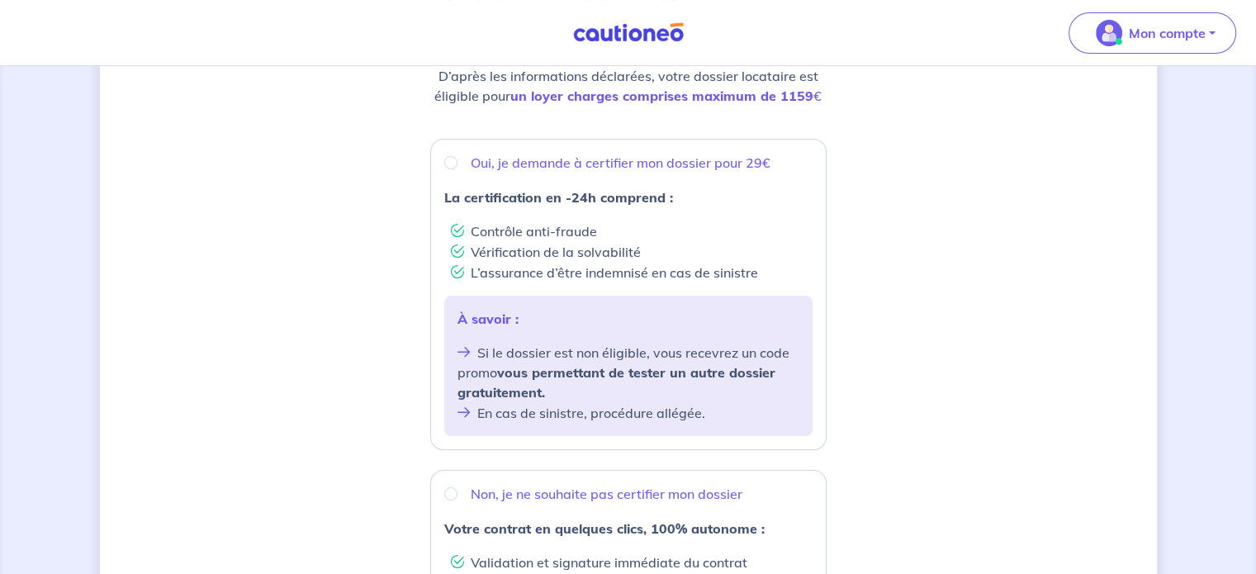
click at [525, 158] on p "Oui, je demande à certifier mon dossier pour 29€" at bounding box center [621, 163] width 300 height 20
click at [458, 158] on input "Oui, je demande à certifier mon dossier pour 29€" at bounding box center [450, 162] width 13 height 13
radio input "true"
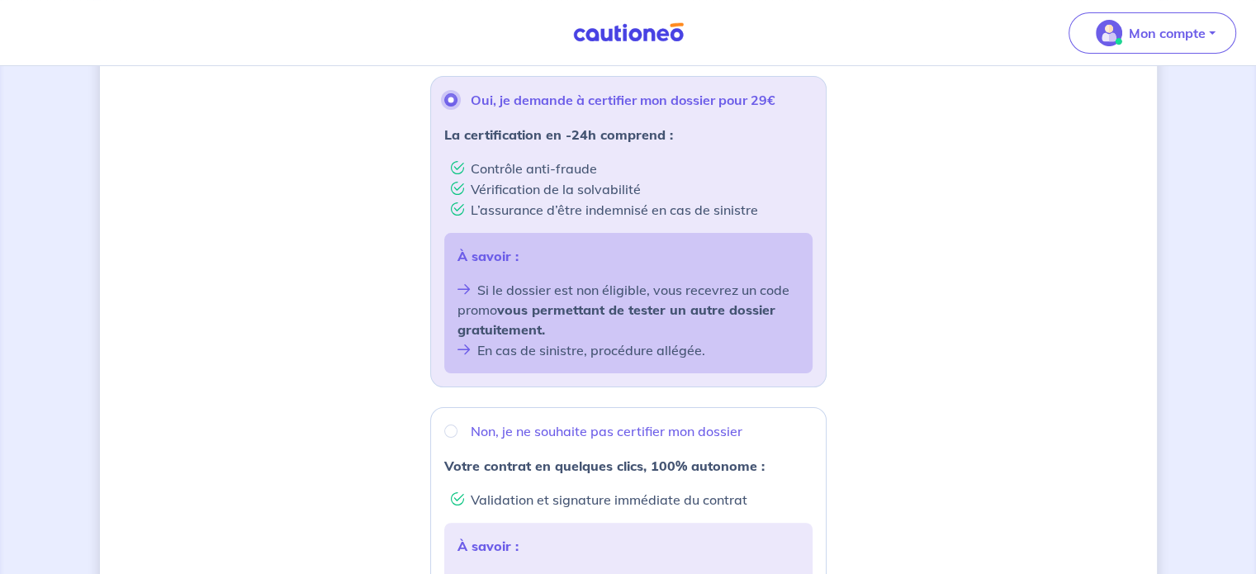
scroll to position [661, 0]
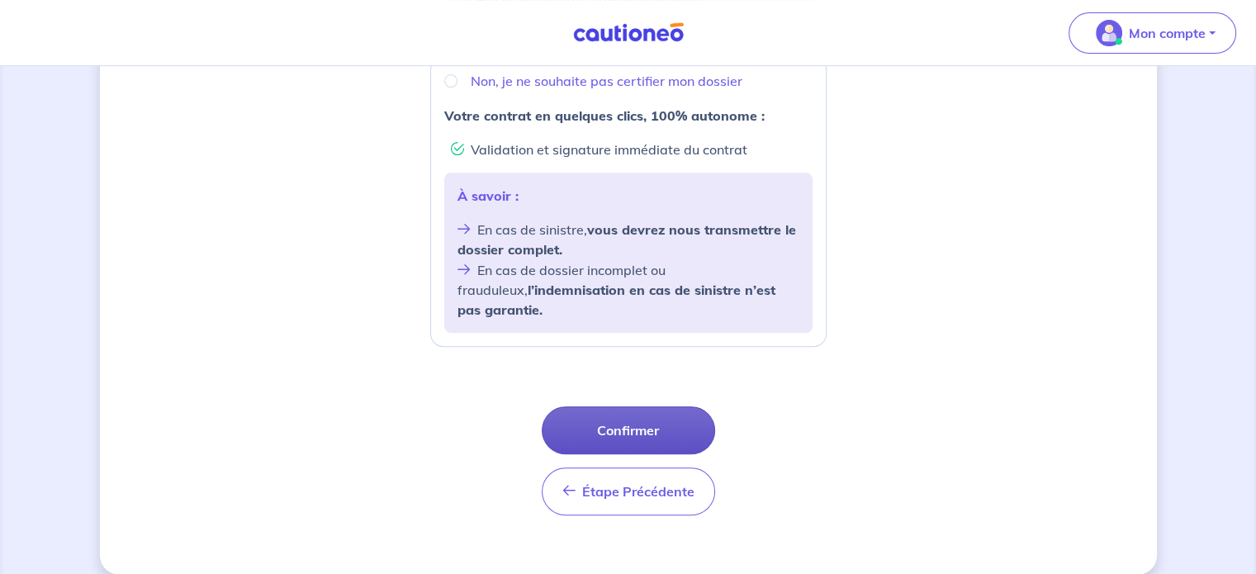
click at [644, 415] on button "Confirmer" at bounding box center [628, 430] width 173 height 48
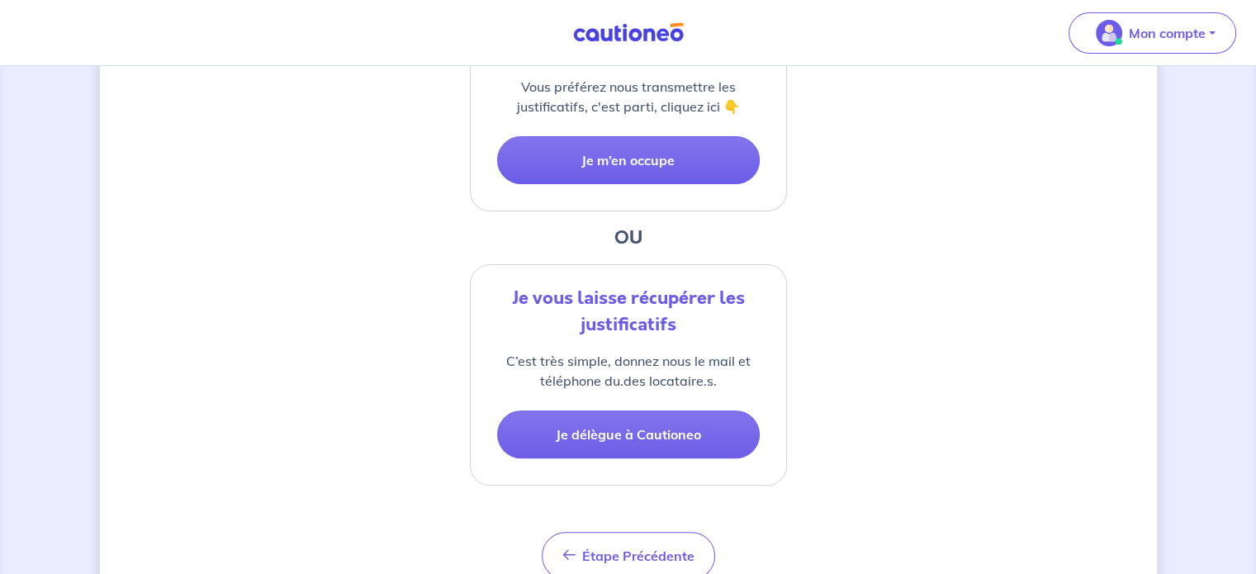
scroll to position [542, 0]
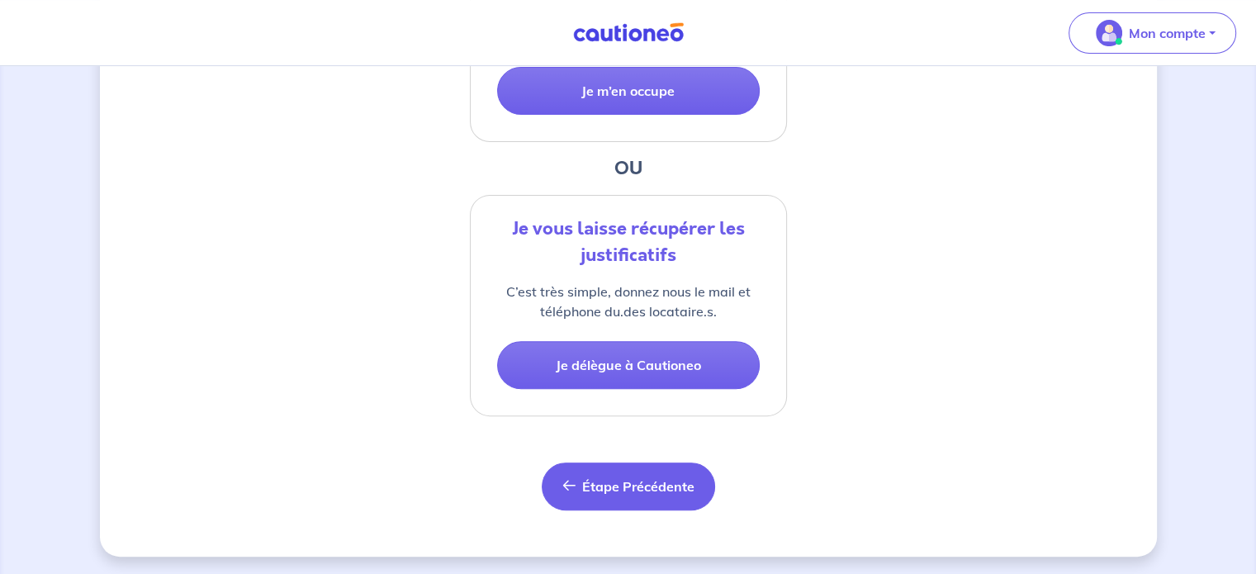
click at [664, 478] on span "Étape Précédente" at bounding box center [638, 486] width 112 height 17
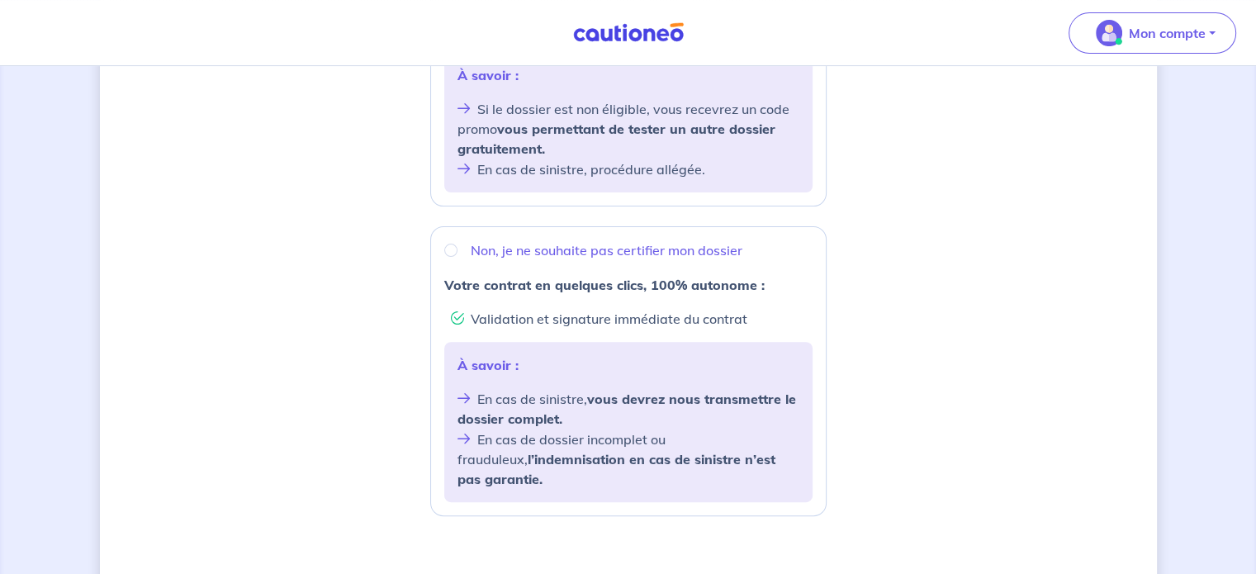
scroll to position [496, 0]
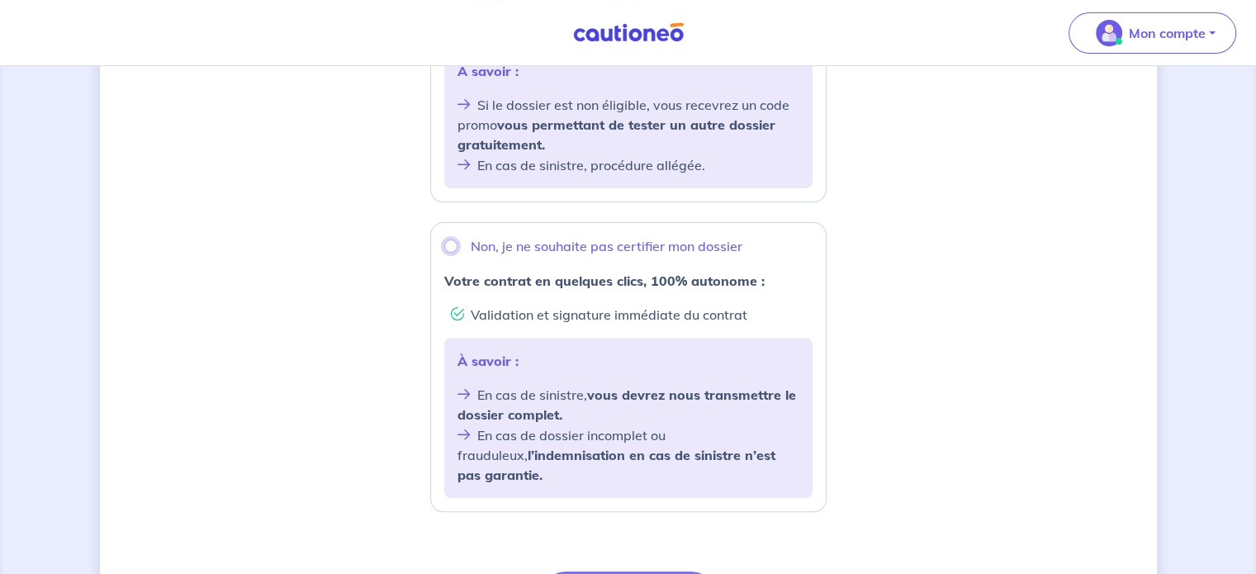
click at [449, 252] on input "Non, je ne souhaite pas certifier mon dossier" at bounding box center [450, 246] width 13 height 13
radio input "true"
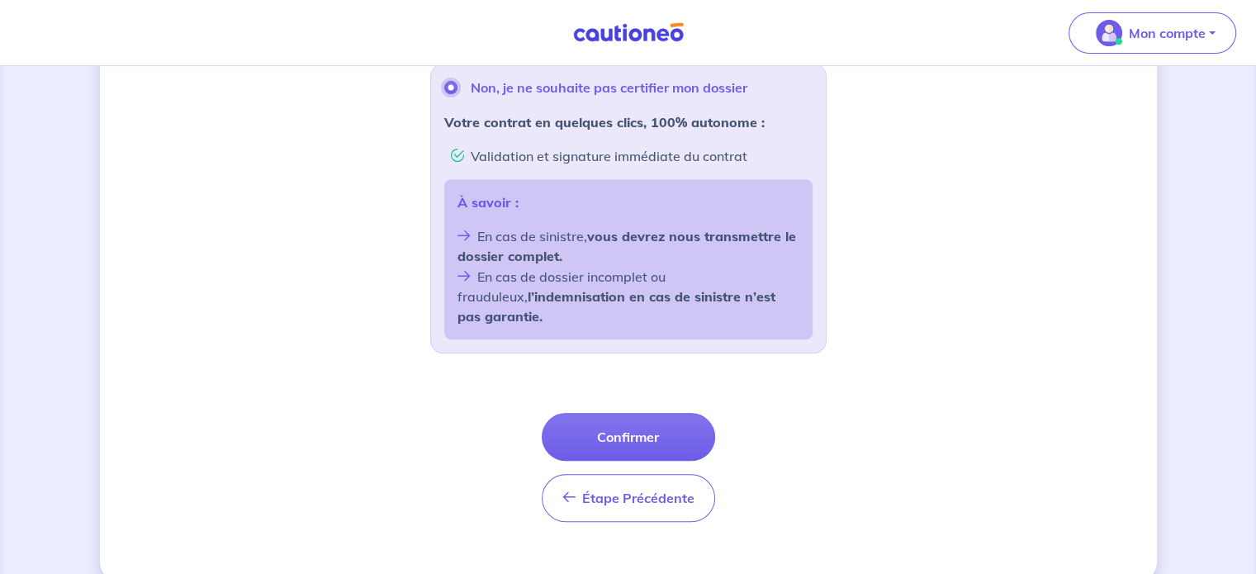
scroll to position [664, 0]
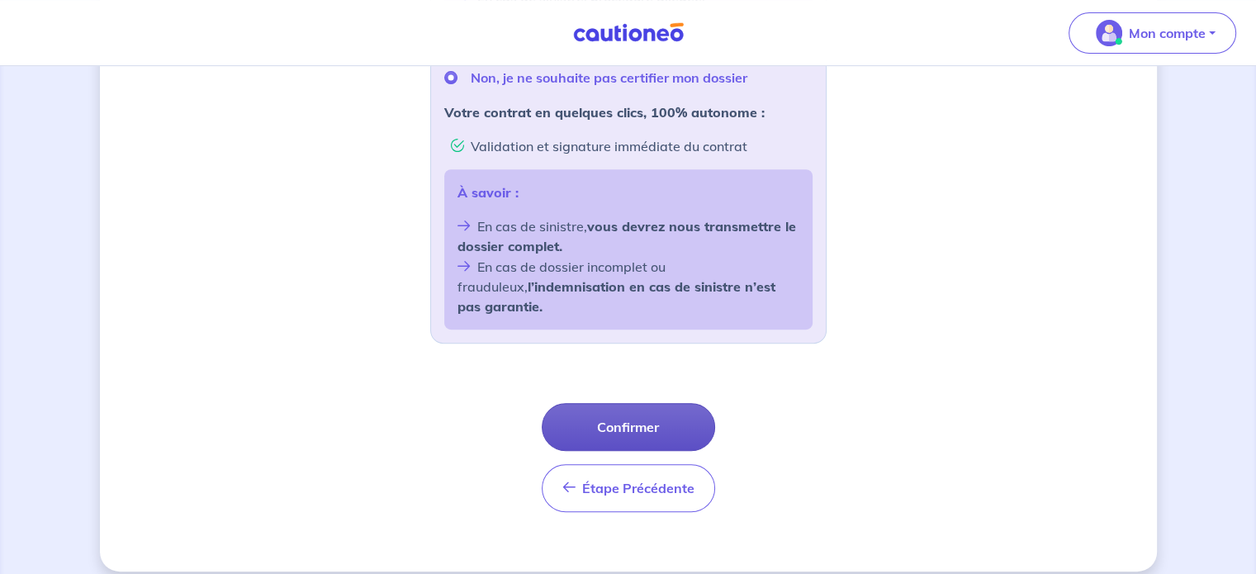
click at [658, 403] on button "Confirmer" at bounding box center [628, 427] width 173 height 48
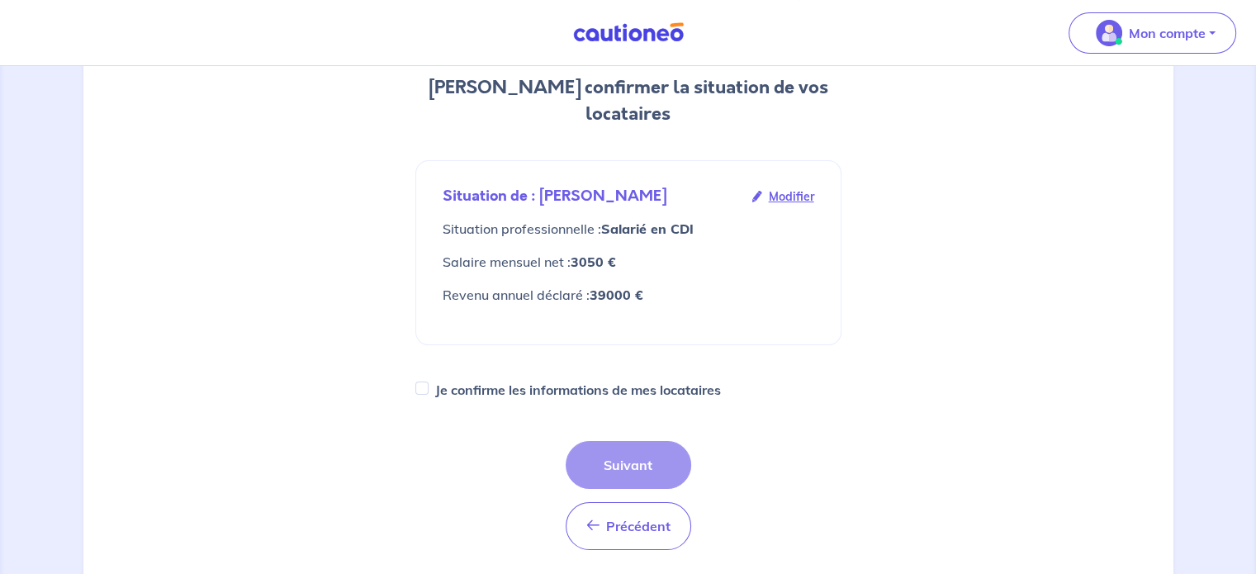
scroll to position [248, 0]
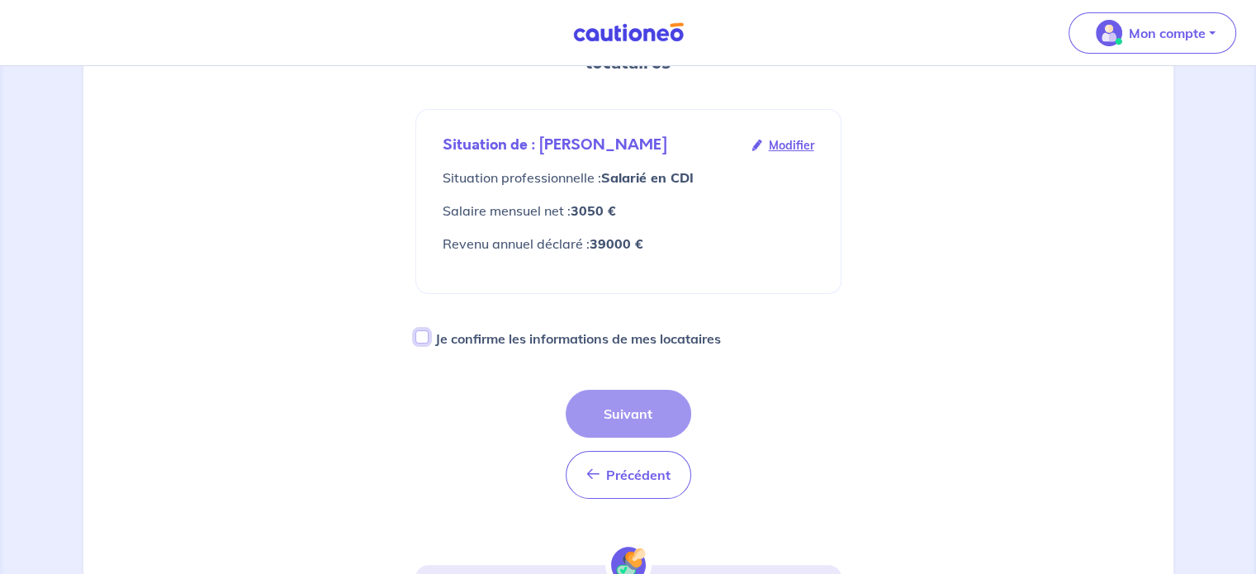
click at [423, 330] on input "Je confirme les informations de mes locataires" at bounding box center [421, 336] width 13 height 13
checkbox input "true"
click at [644, 390] on button "Suivant" at bounding box center [629, 414] width 126 height 48
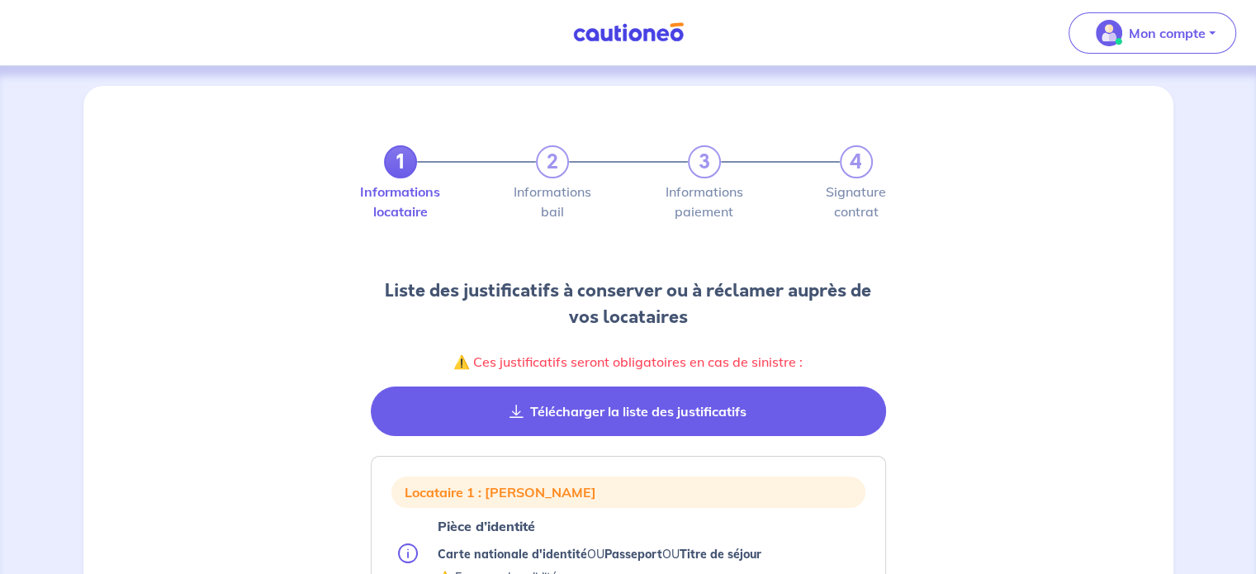
click at [619, 421] on button "Télécharger la liste des justificatifs" at bounding box center [628, 412] width 515 height 50
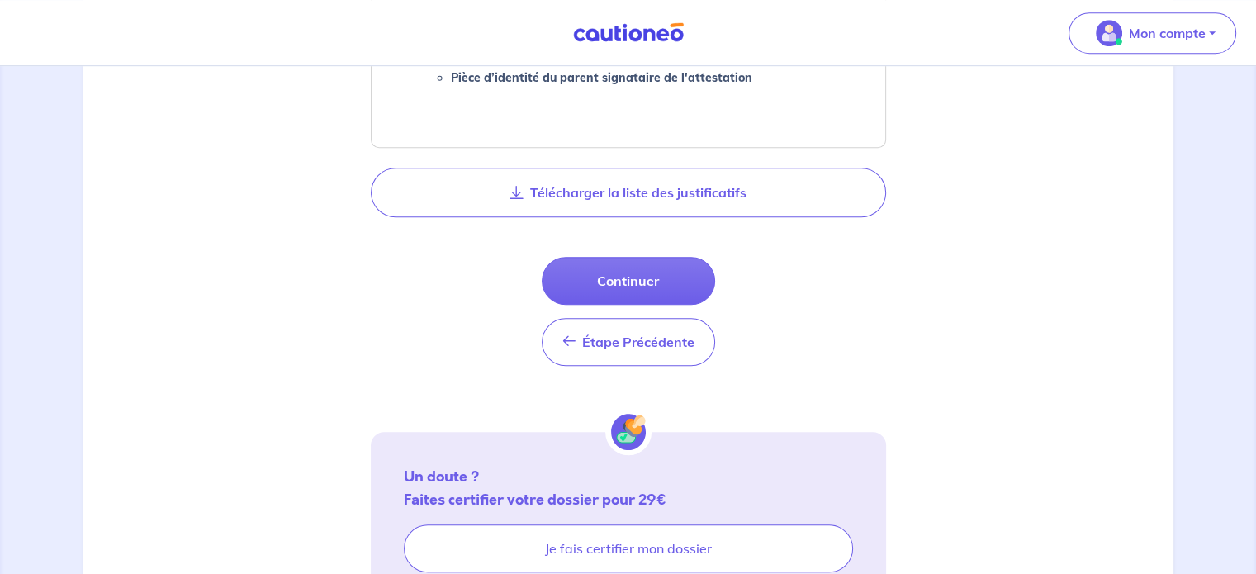
scroll to position [1074, 0]
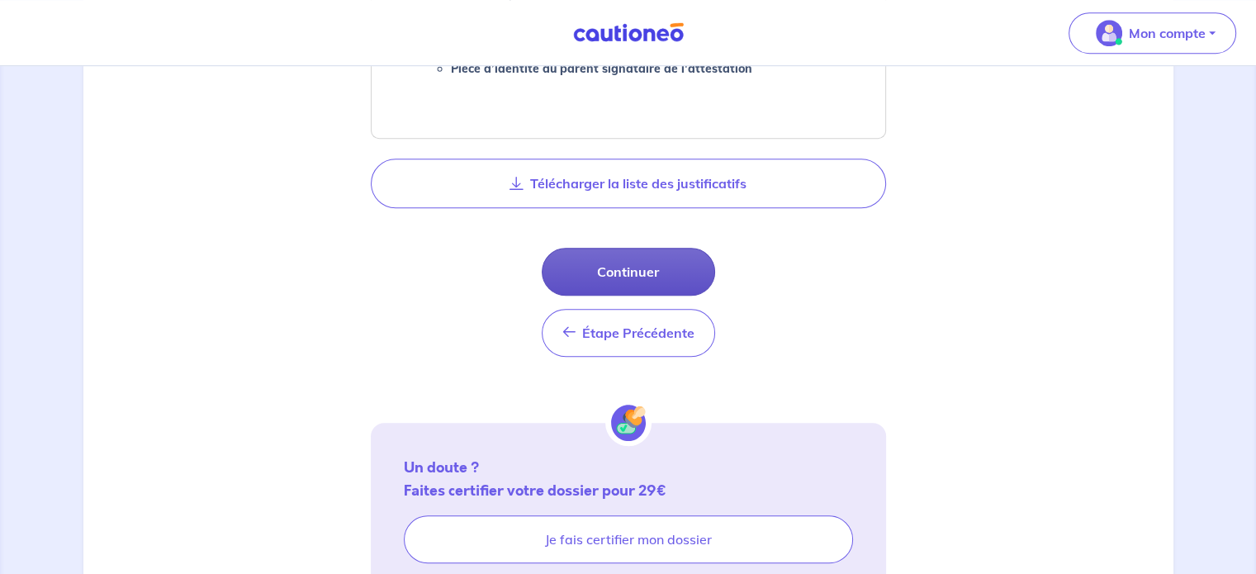
click at [633, 282] on button "Continuer" at bounding box center [628, 272] width 173 height 48
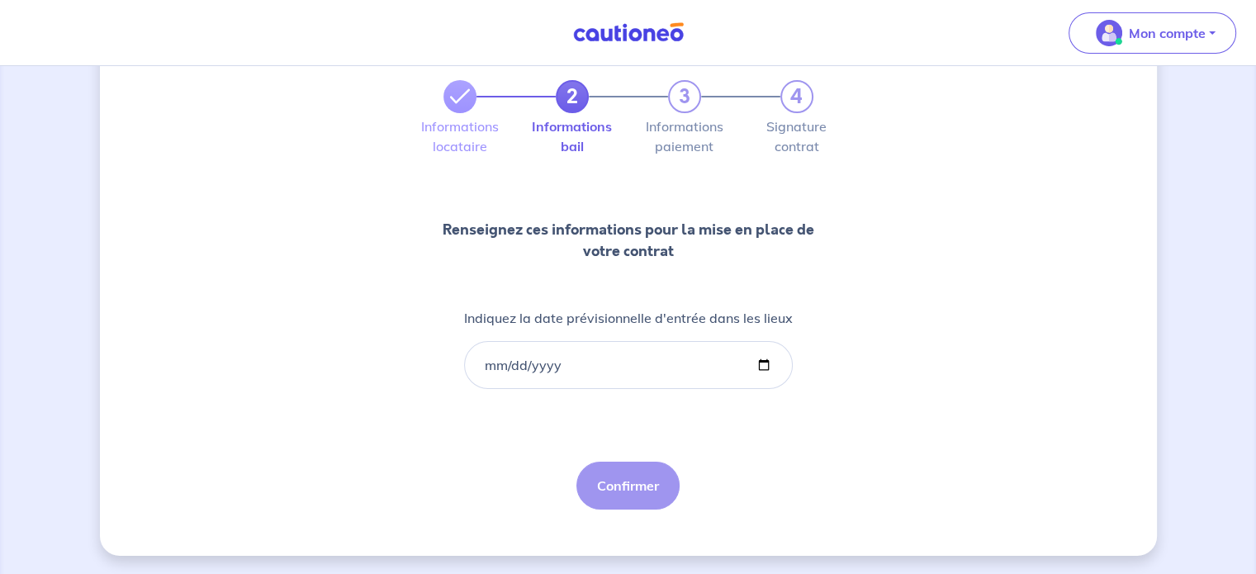
scroll to position [86, 0]
click at [576, 370] on input "Indiquez la date prévisionnelle d'entrée dans les lieux" at bounding box center [628, 364] width 329 height 48
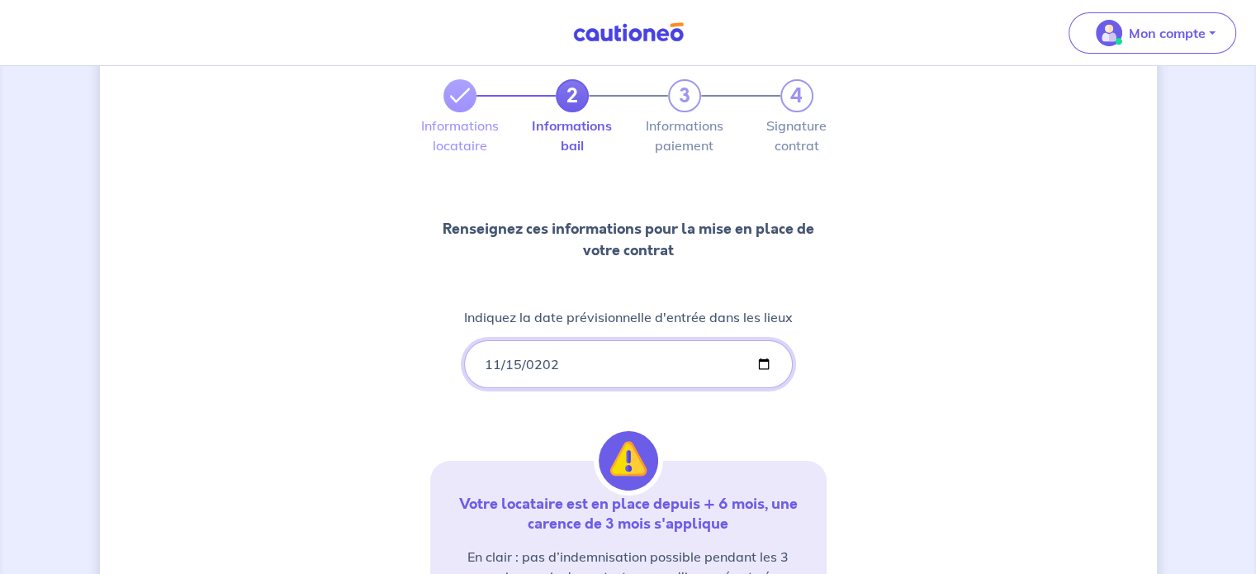
type input "[DATE]"
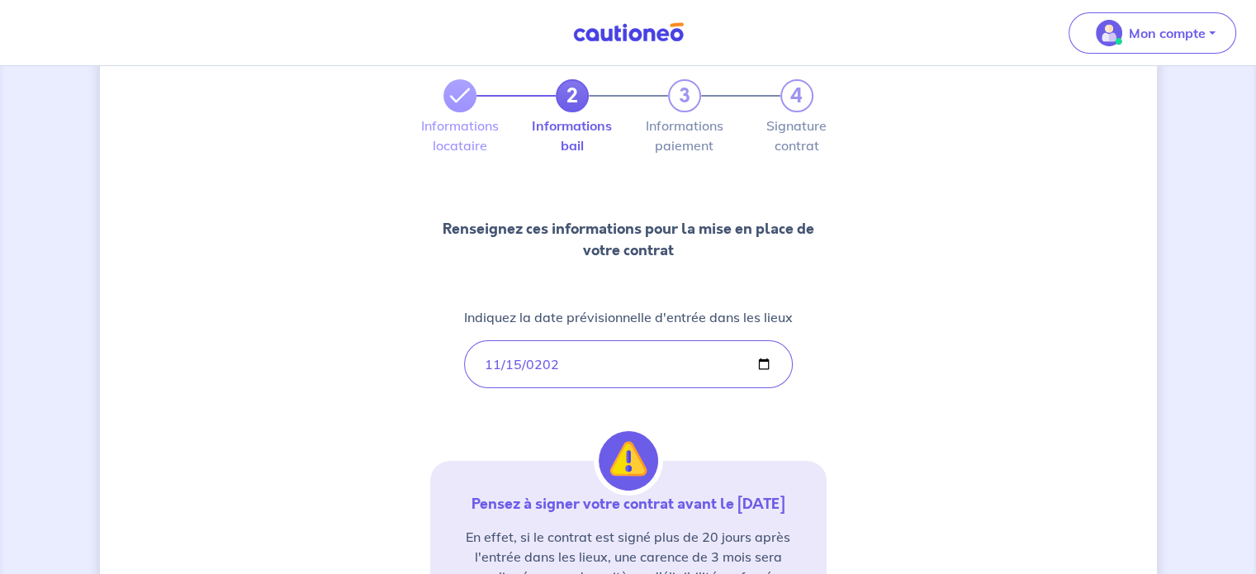
click at [956, 363] on div "2 3 4 Informations locataire Informations bail Informations paiement Signature …" at bounding box center [628, 400] width 1057 height 800
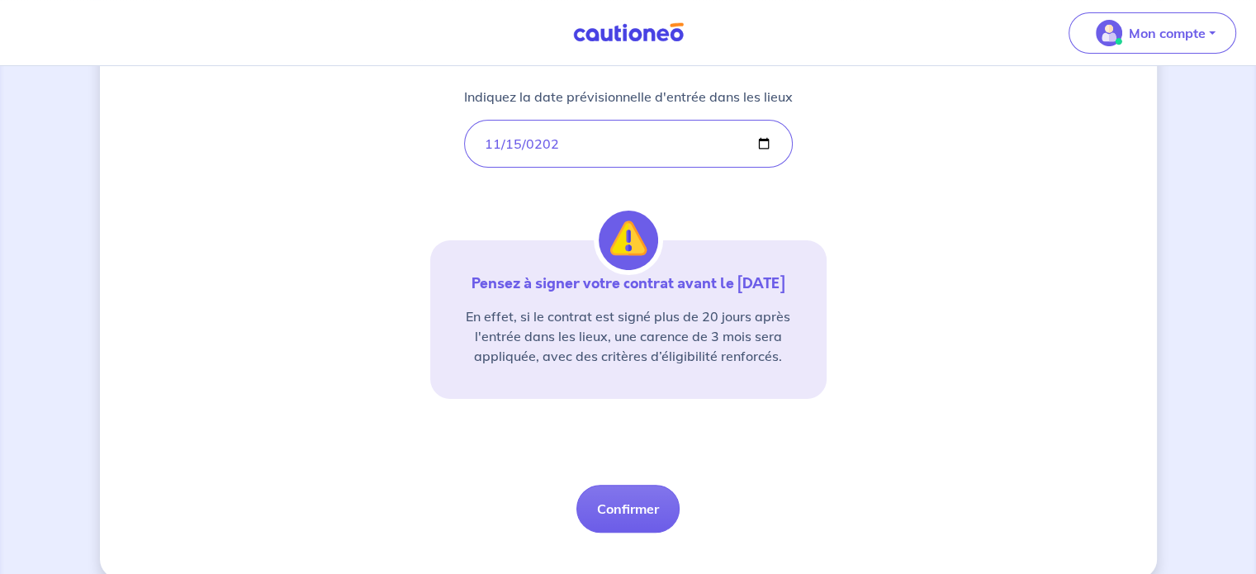
scroll to position [330, 0]
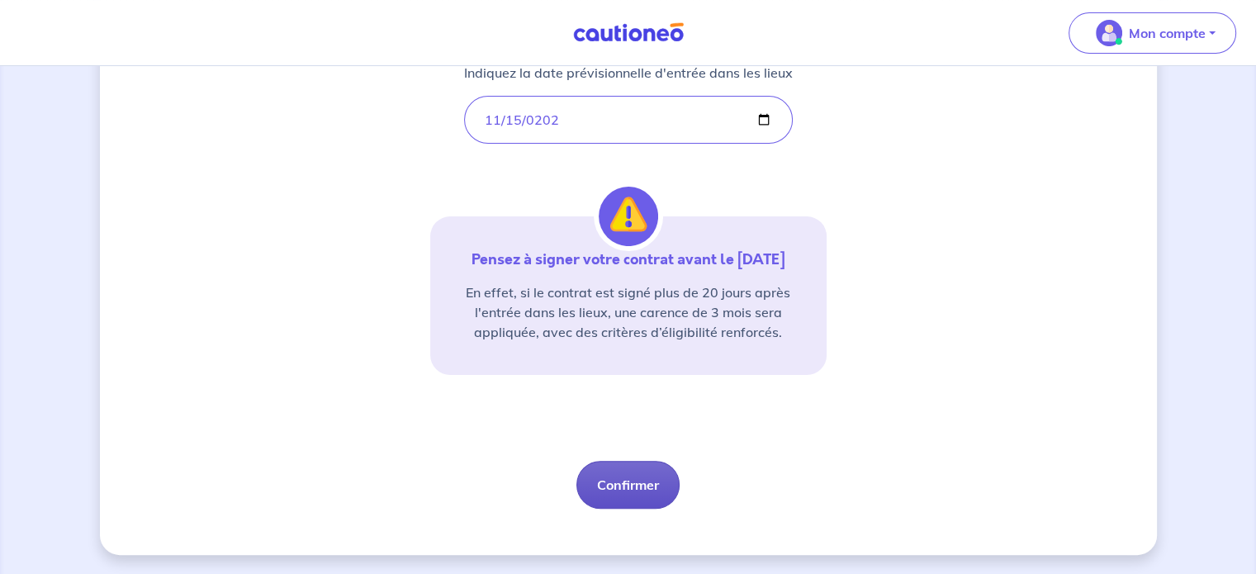
click at [622, 488] on button "Confirmer" at bounding box center [628, 485] width 103 height 48
select select "FR"
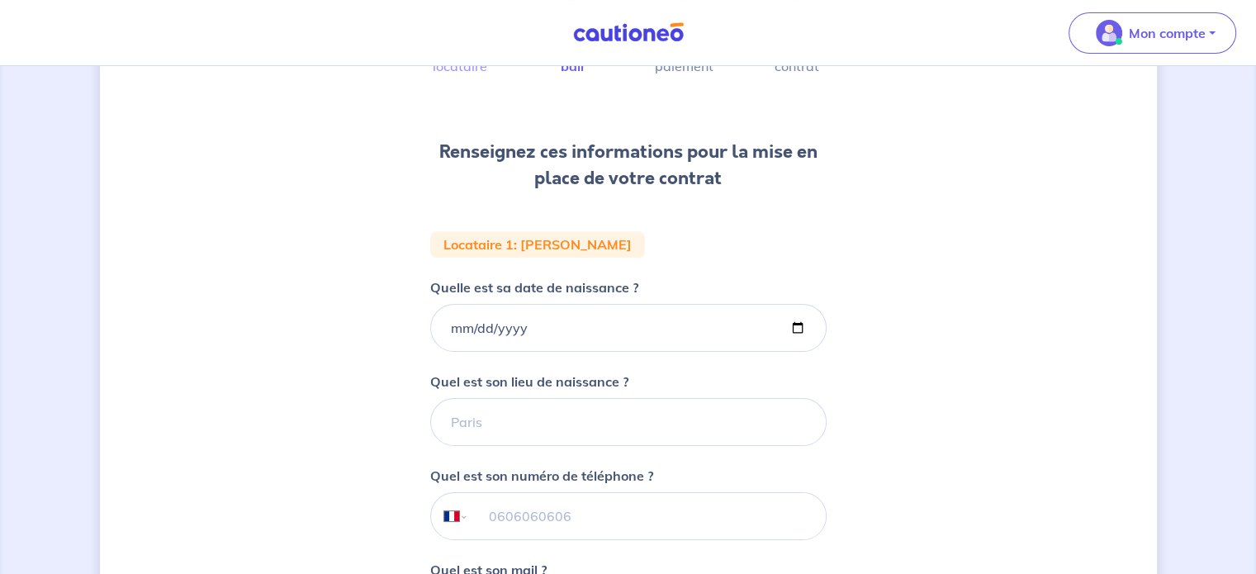
scroll to position [248, 0]
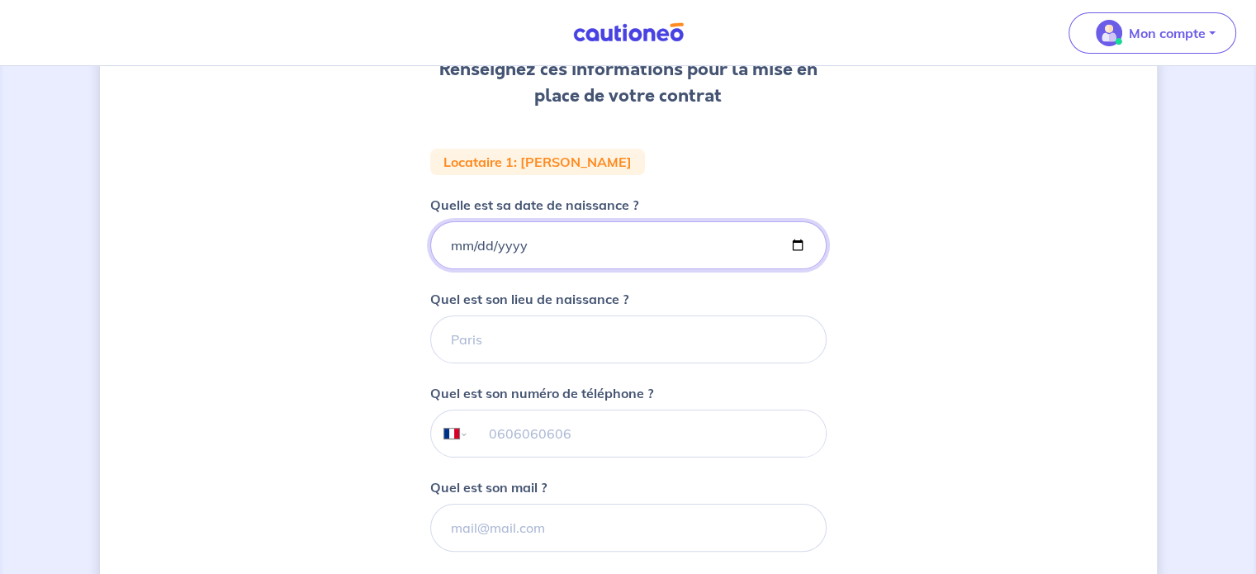
click at [453, 240] on input "Quelle est sa date de naissance ?" at bounding box center [628, 245] width 396 height 48
type input "[DATE]"
click at [521, 336] on input "Quel est son lieu de naissance ?" at bounding box center [628, 340] width 396 height 48
type input "montfermeil"
click at [498, 430] on input "tel" at bounding box center [646, 434] width 357 height 46
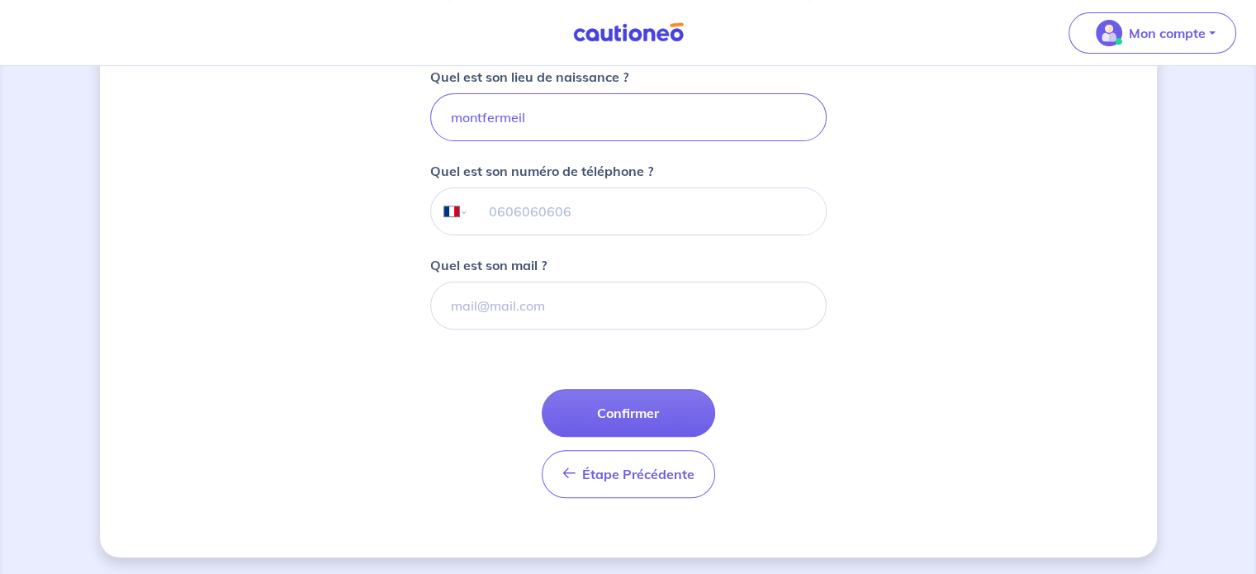
scroll to position [471, 0]
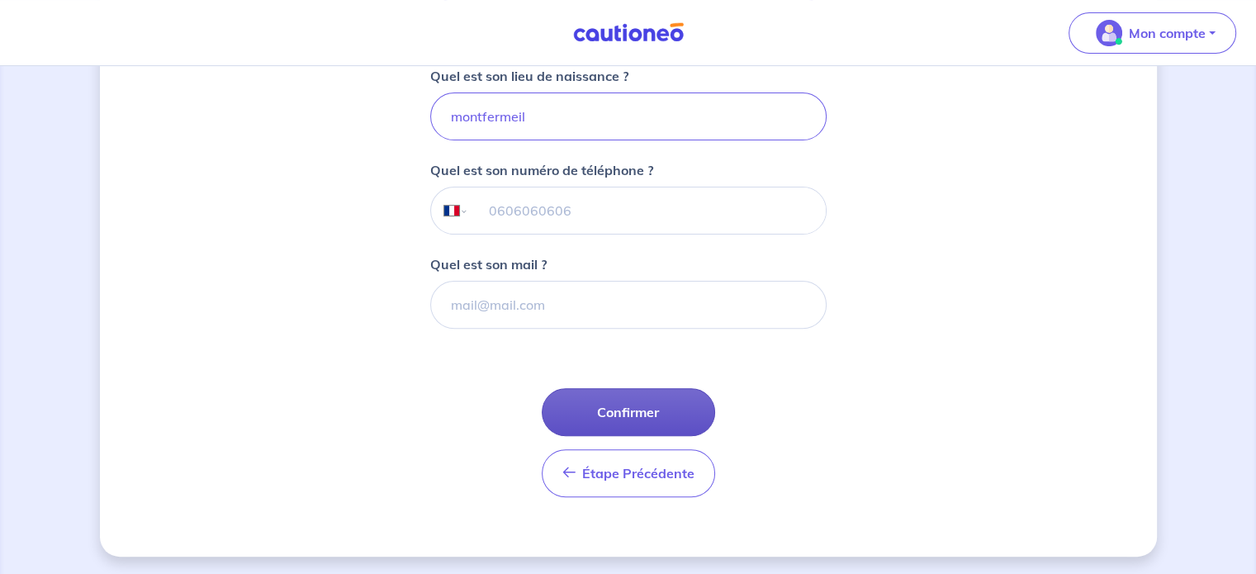
click at [618, 406] on button "Confirmer" at bounding box center [628, 412] width 173 height 48
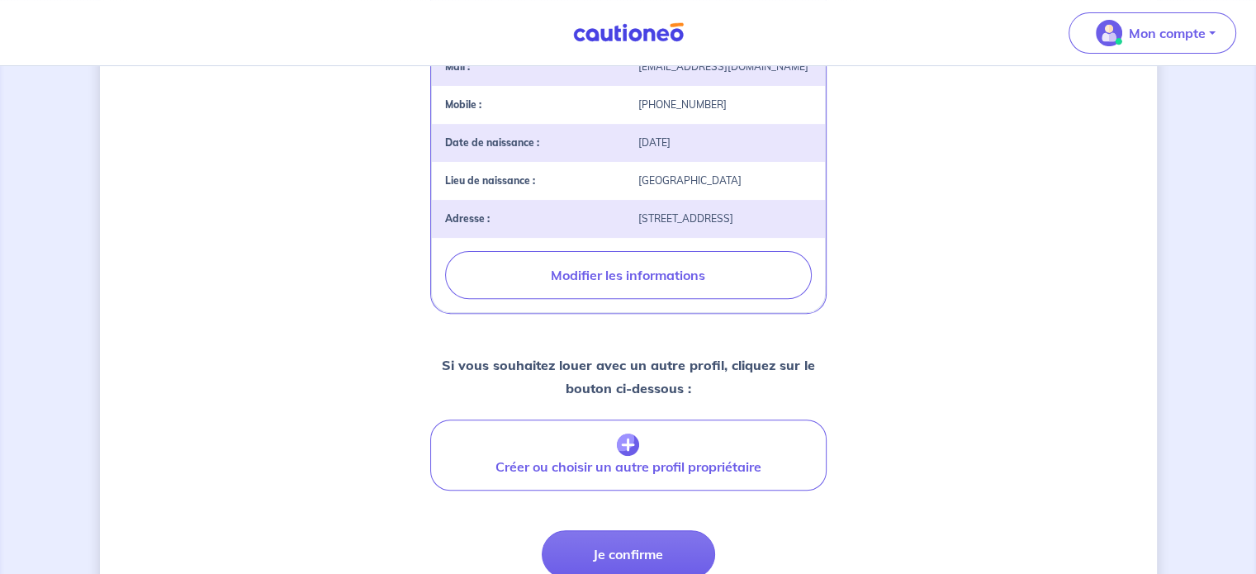
scroll to position [578, 0]
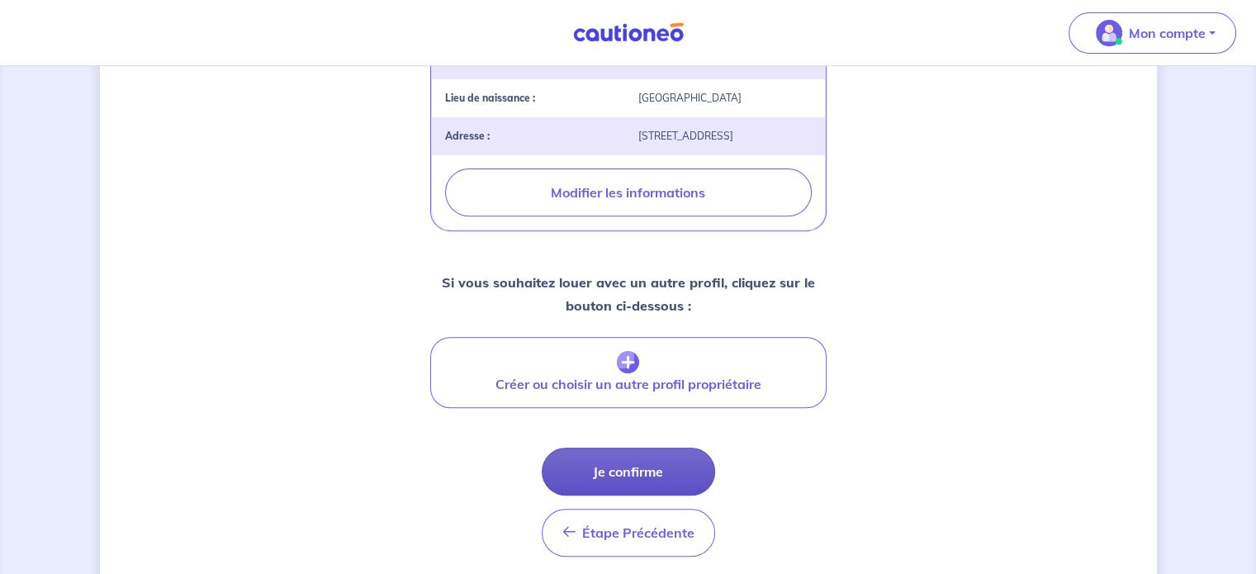
click at [629, 468] on button "Je confirme" at bounding box center [628, 472] width 173 height 48
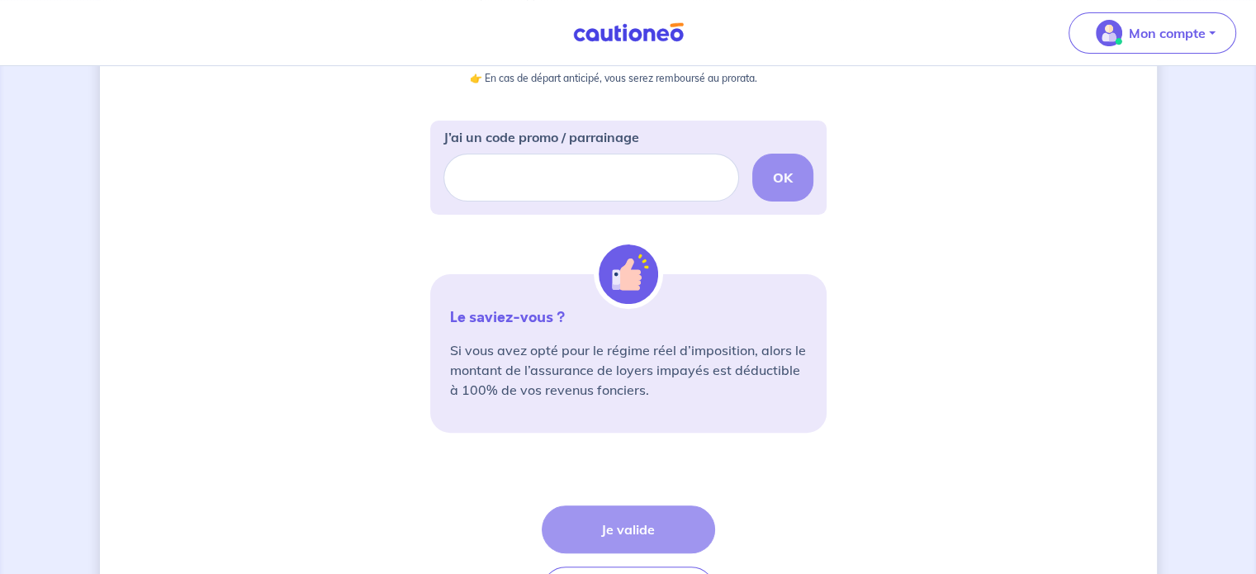
scroll to position [604, 0]
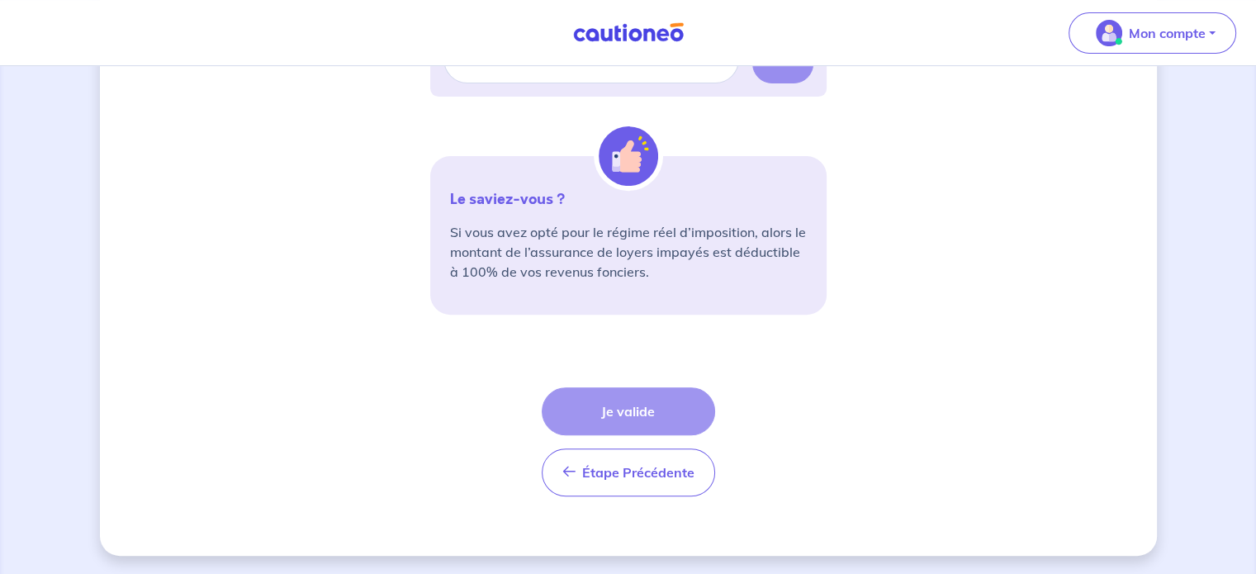
click at [638, 415] on div "Étape Précédente Précédent Je valide Je valide" at bounding box center [628, 441] width 173 height 109
drag, startPoint x: 634, startPoint y: 411, endPoint x: 771, endPoint y: 409, distance: 136.3
click at [638, 411] on div "Étape Précédente Précédent Je valide Je valide" at bounding box center [628, 441] width 173 height 109
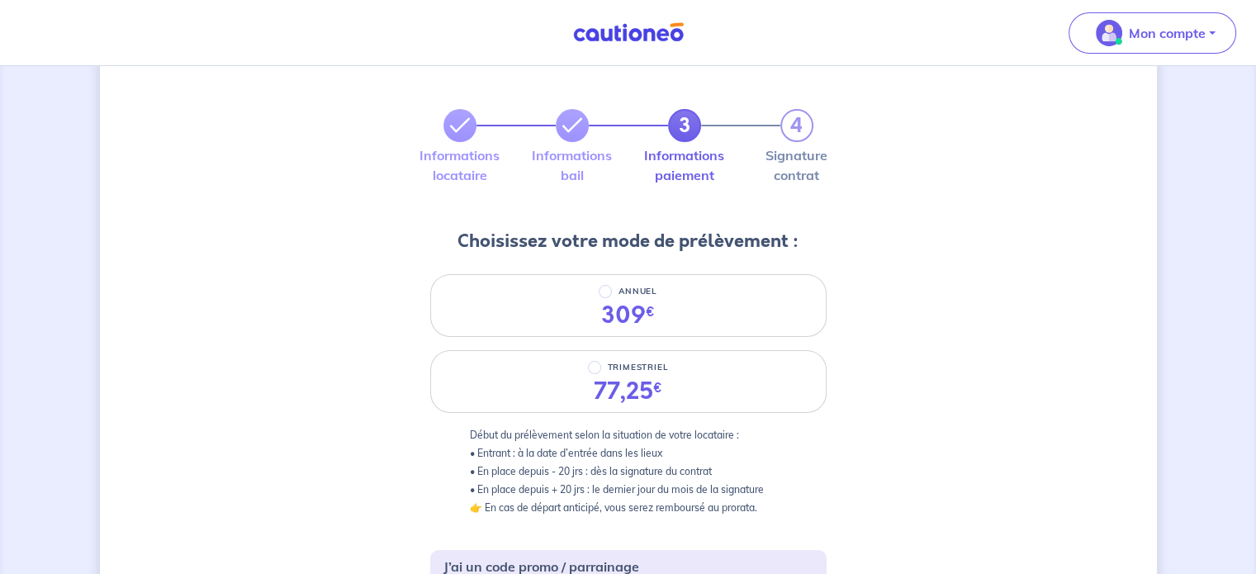
scroll to position [165, 0]
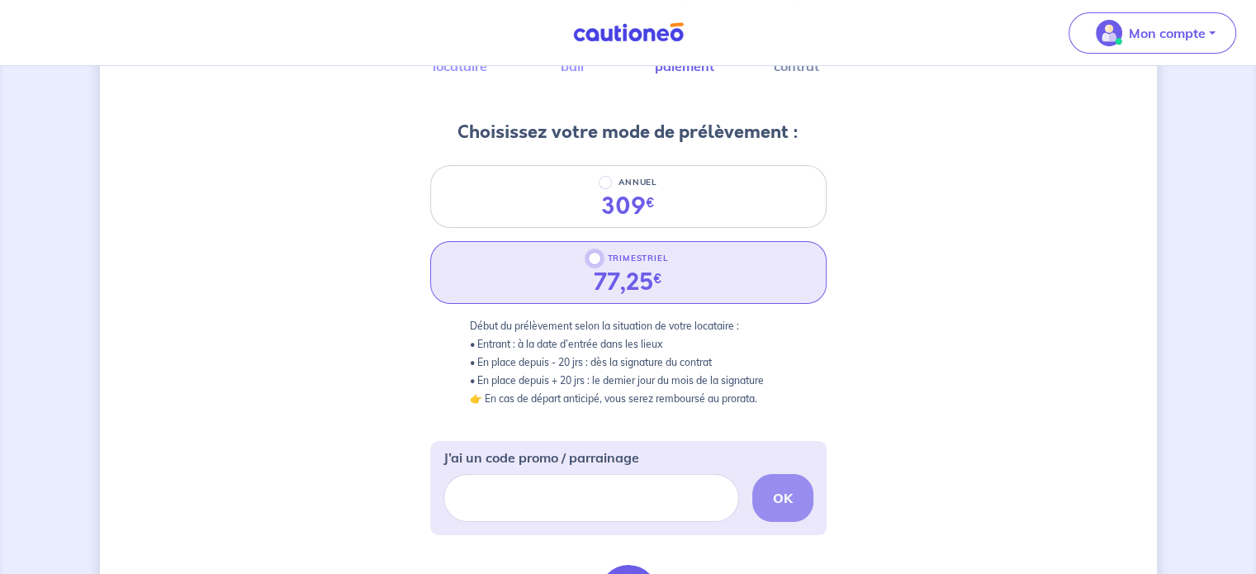
click at [594, 260] on input "TRIMESTRIEL" at bounding box center [594, 258] width 13 height 13
radio input "true"
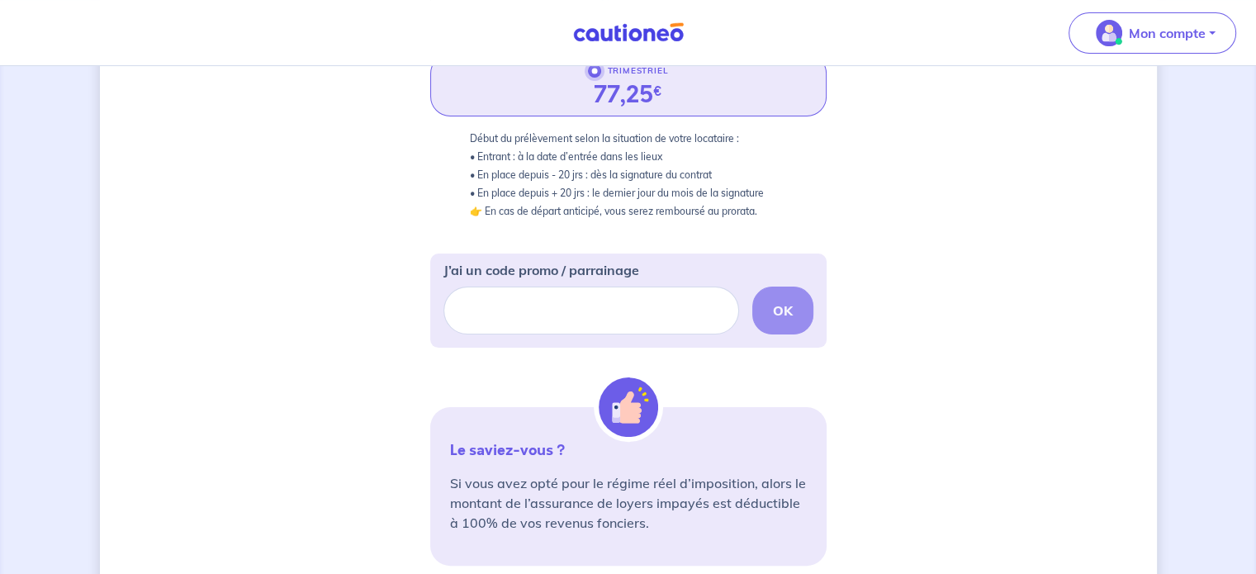
scroll to position [578, 0]
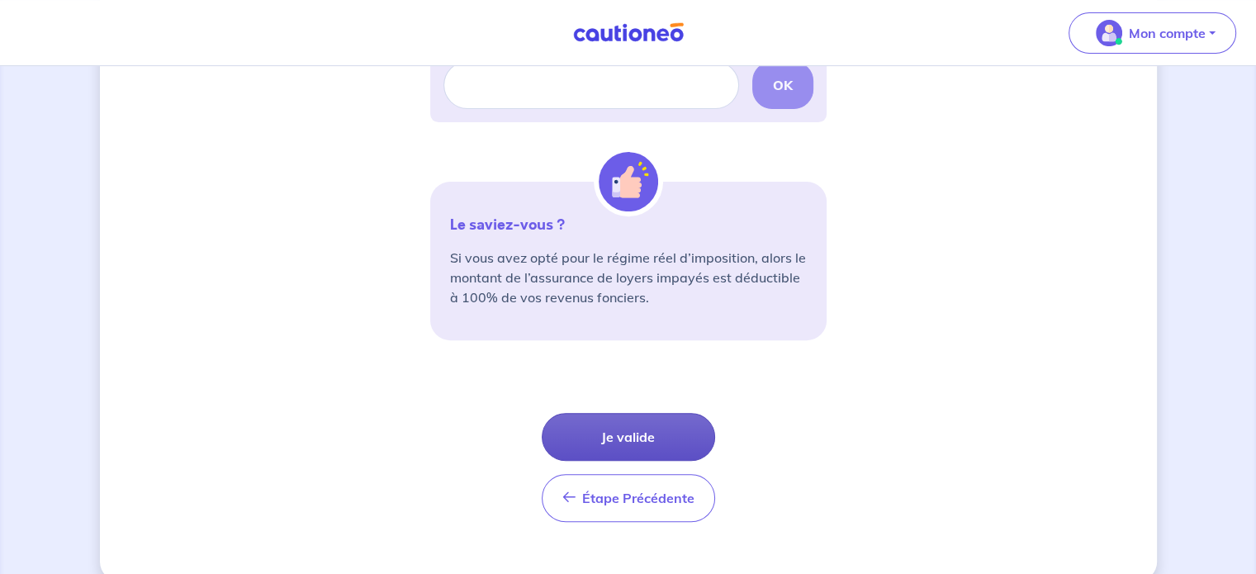
click at [626, 432] on button "Je valide" at bounding box center [628, 437] width 173 height 48
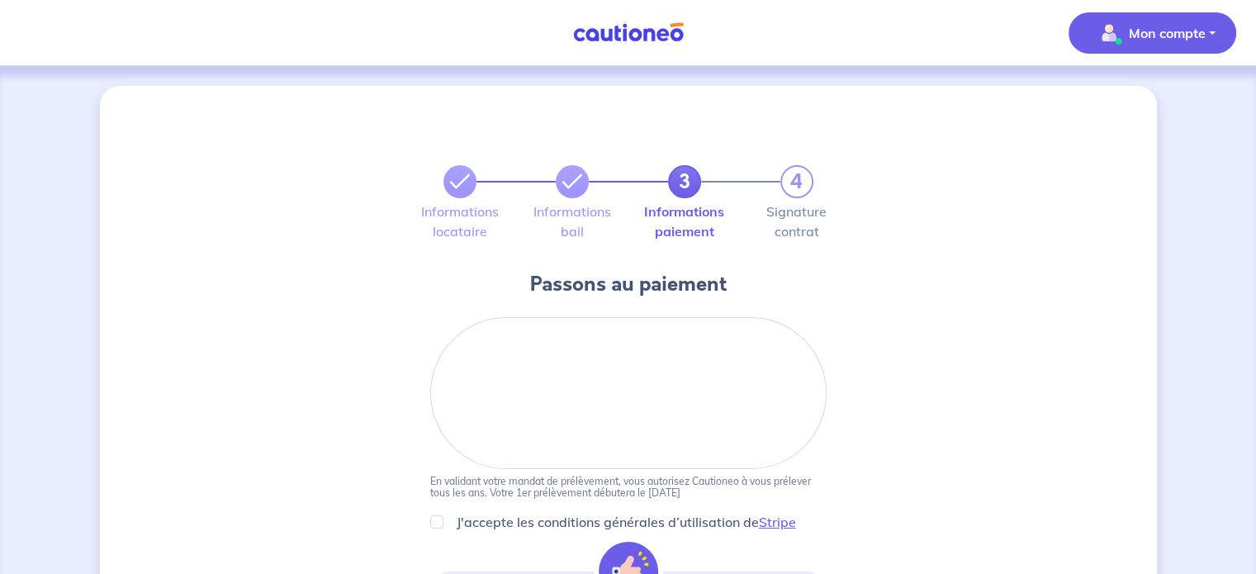
click at [1199, 31] on p "Mon compte" at bounding box center [1167, 33] width 77 height 20
